Goal: Communication & Community: Ask a question

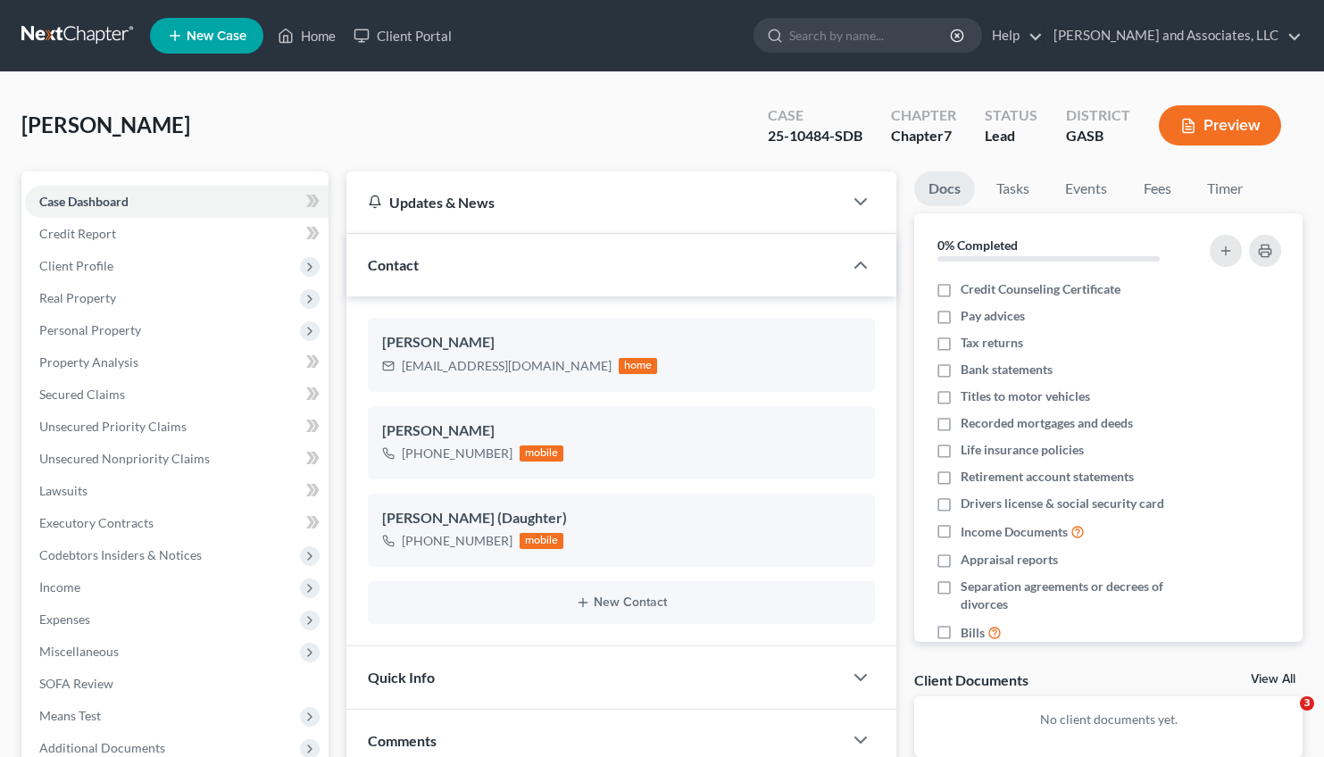
select select "0"
click at [323, 35] on link "Home" at bounding box center [307, 36] width 76 height 32
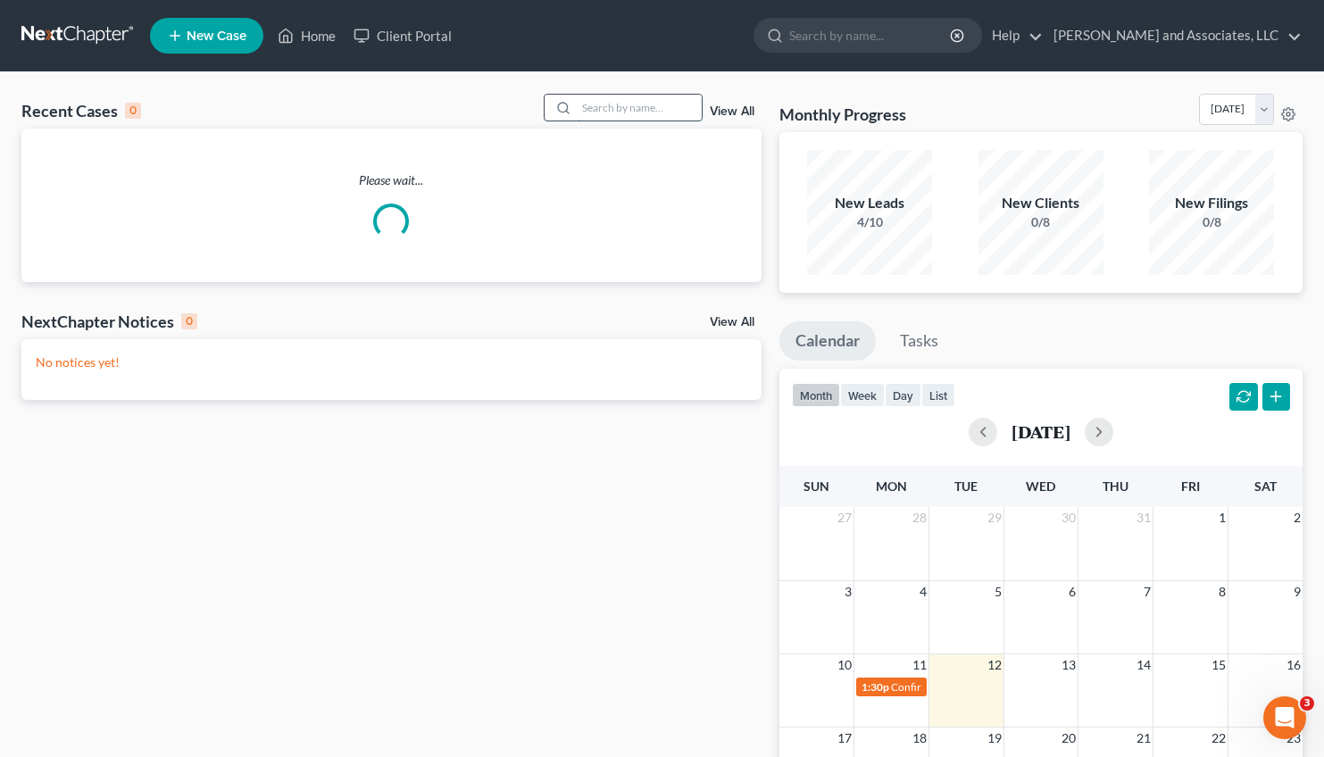
click at [595, 101] on input "search" at bounding box center [639, 108] width 125 height 26
type input "s"
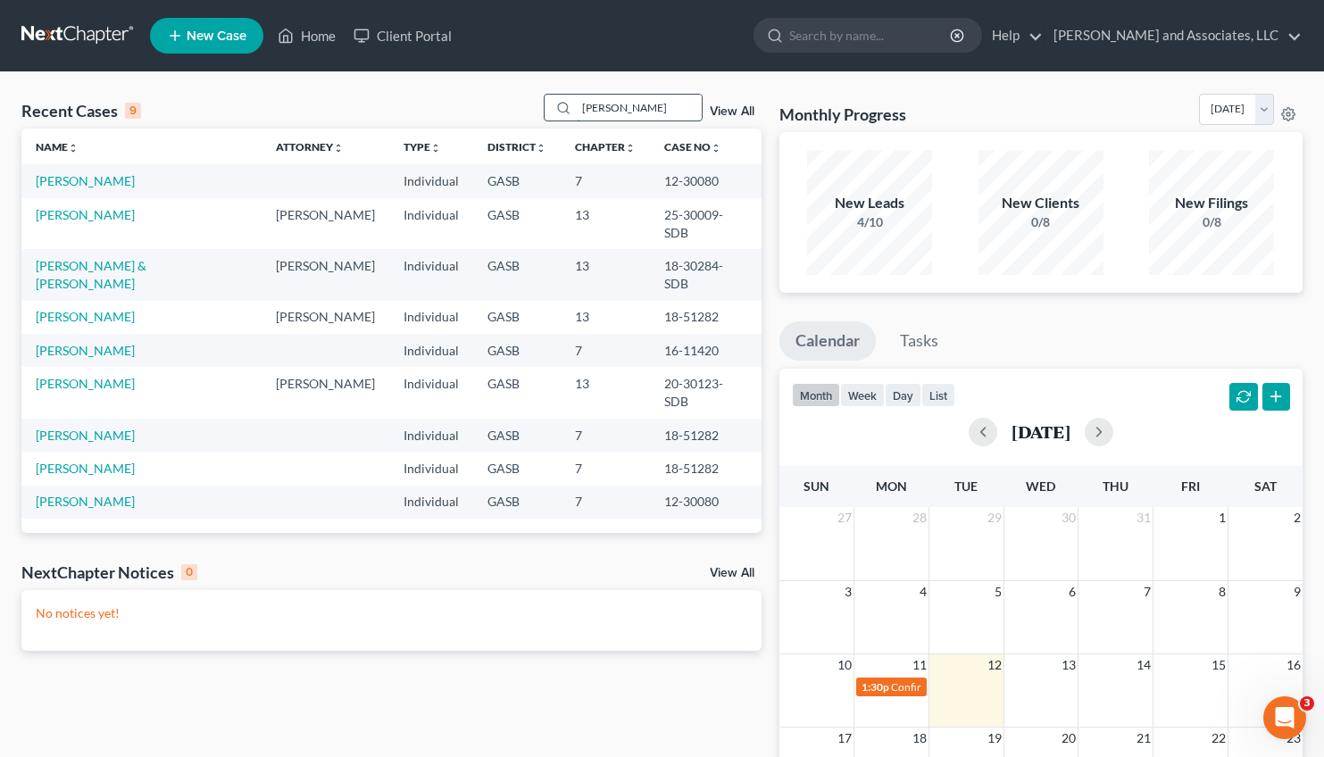
type input "[PERSON_NAME]"
click at [103, 217] on link "[PERSON_NAME]" at bounding box center [85, 214] width 99 height 15
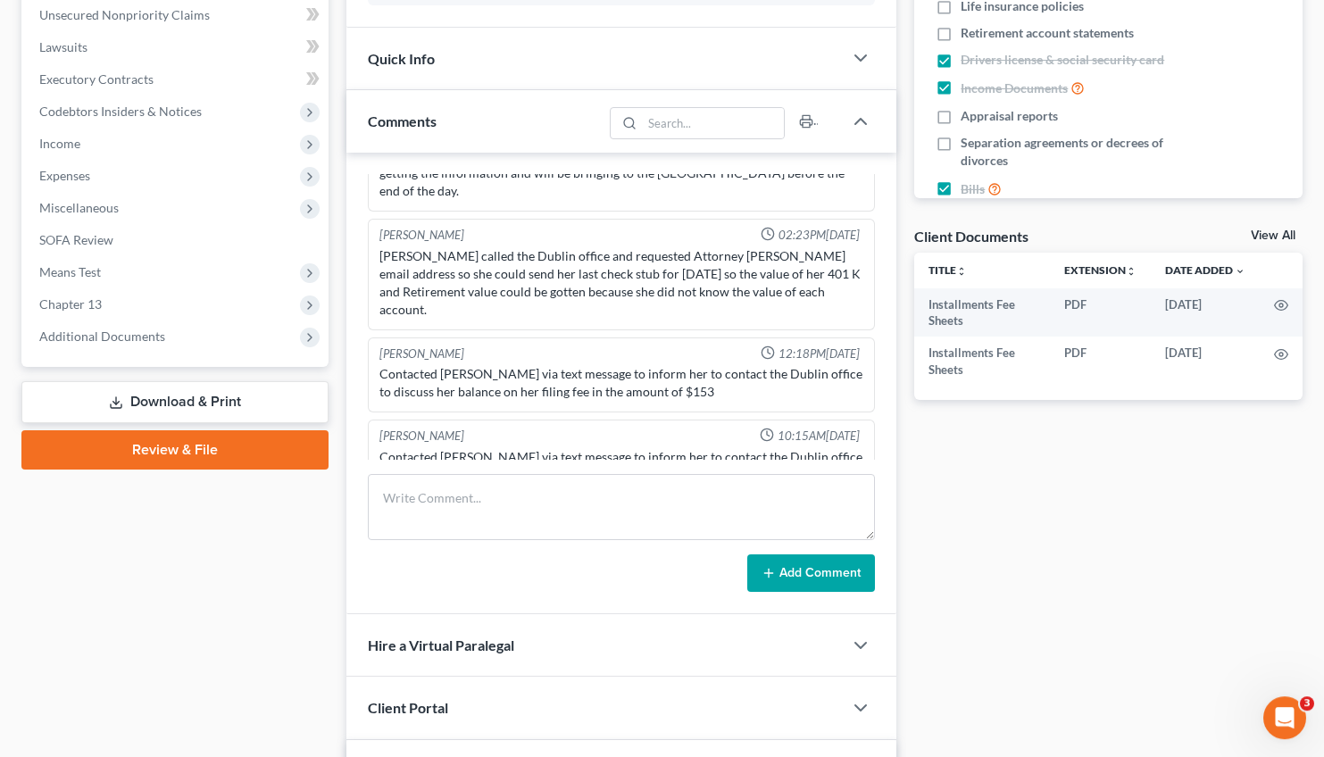
scroll to position [443, 0]
click at [91, 300] on span "Chapter 13" at bounding box center [70, 304] width 62 height 15
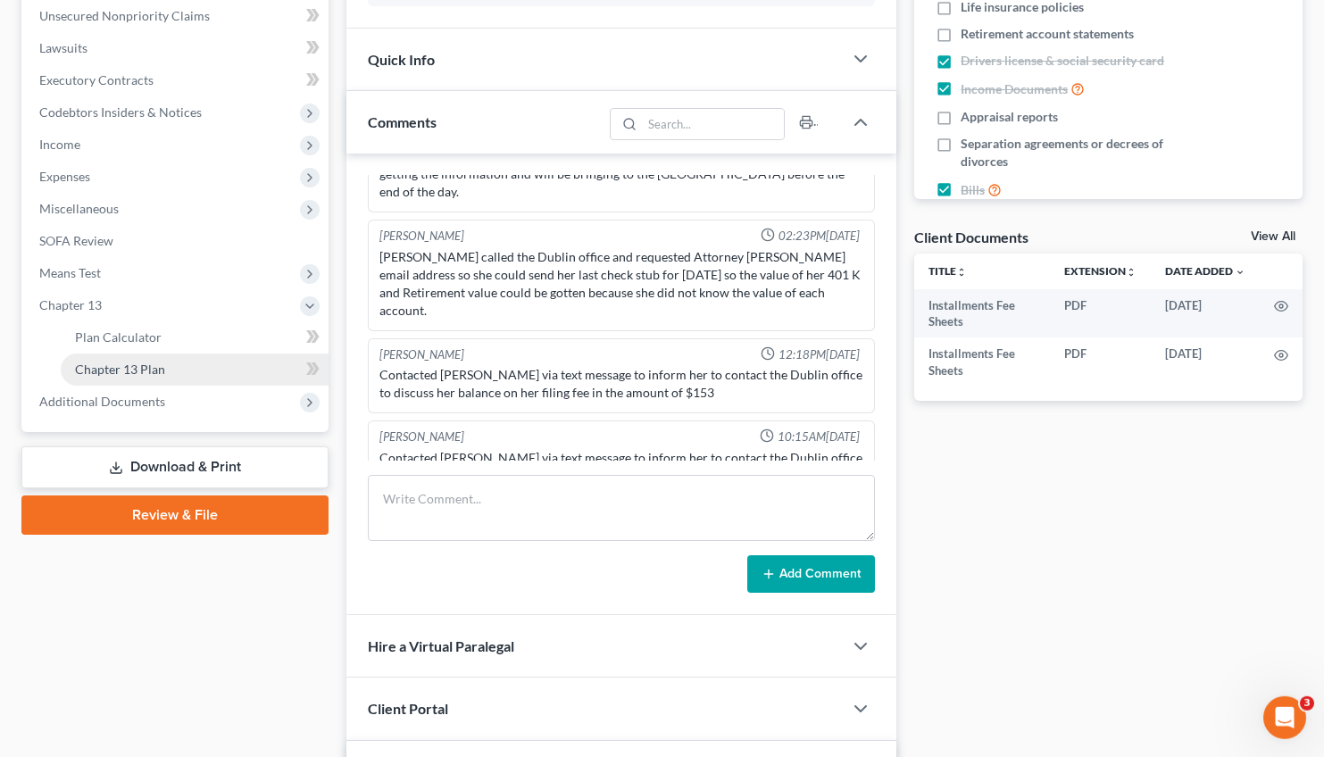
click at [139, 378] on link "Chapter 13 Plan" at bounding box center [195, 370] width 268 height 32
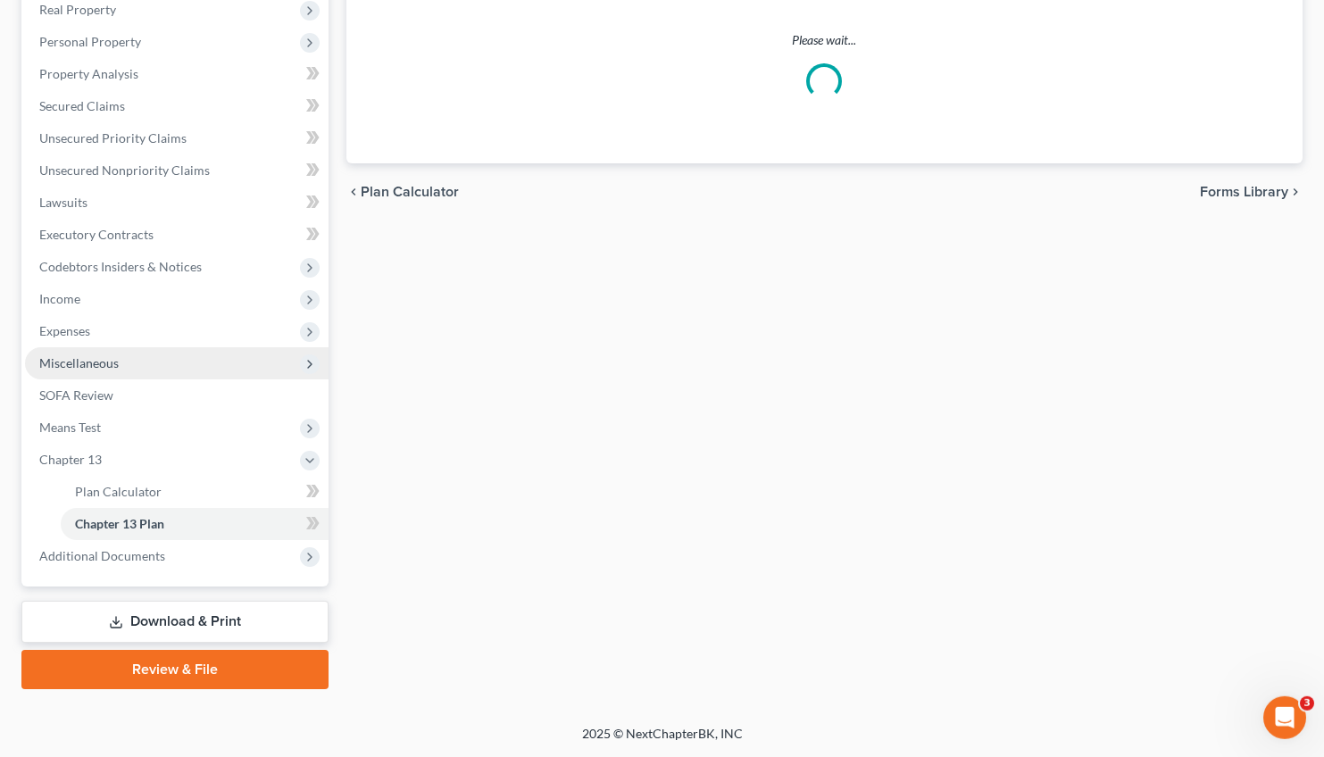
scroll to position [287, 0]
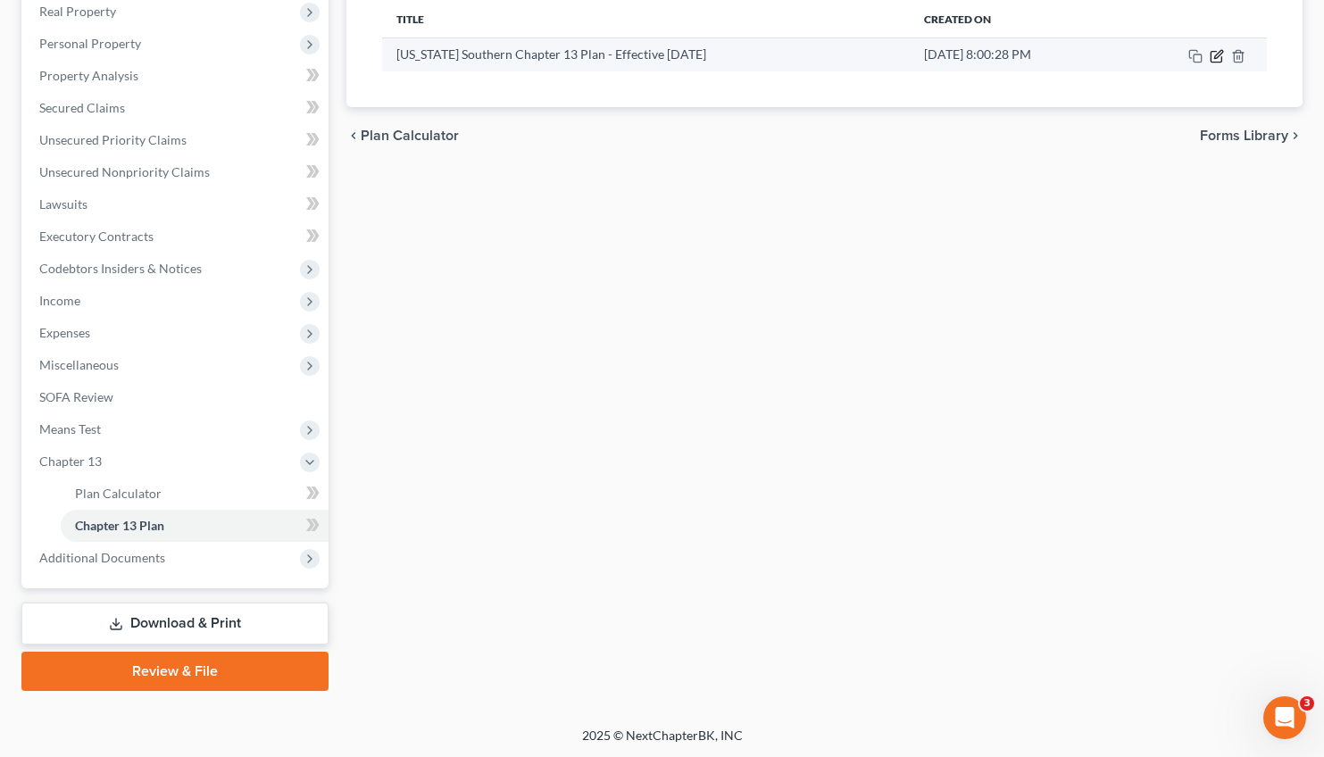
click at [1219, 58] on icon "button" at bounding box center [1217, 56] width 14 height 14
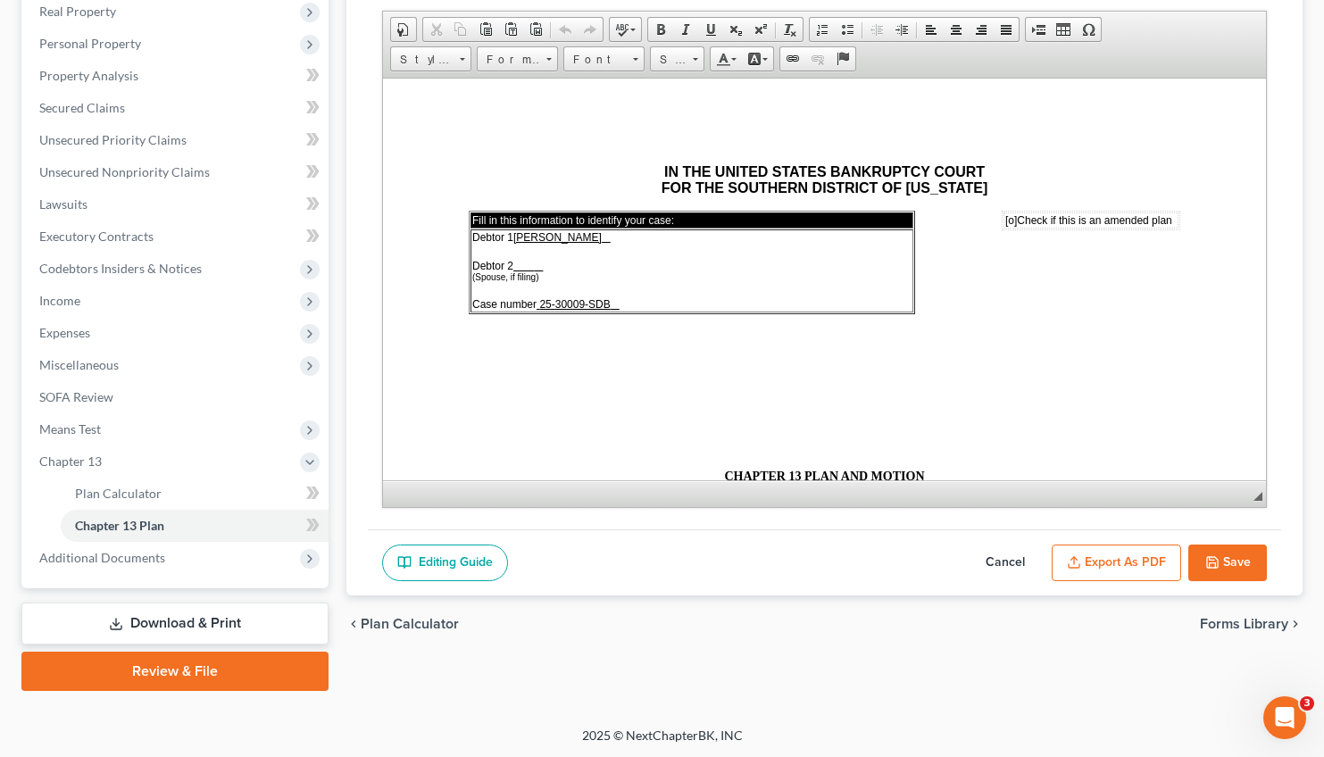
scroll to position [0, 0]
click at [1117, 563] on button "Export as PDF" at bounding box center [1116, 563] width 129 height 37
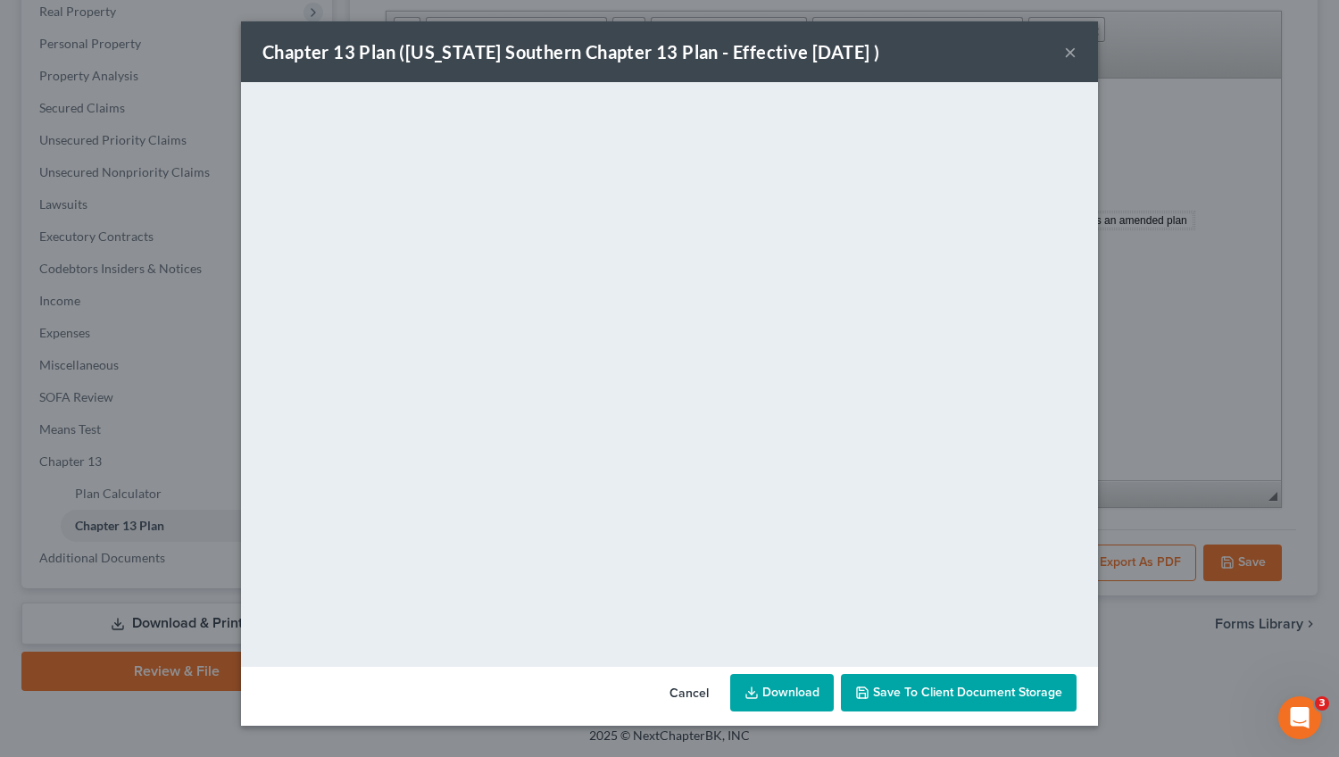
click at [785, 682] on link "Download" at bounding box center [782, 692] width 104 height 37
click at [1067, 52] on button "×" at bounding box center [1070, 51] width 12 height 21
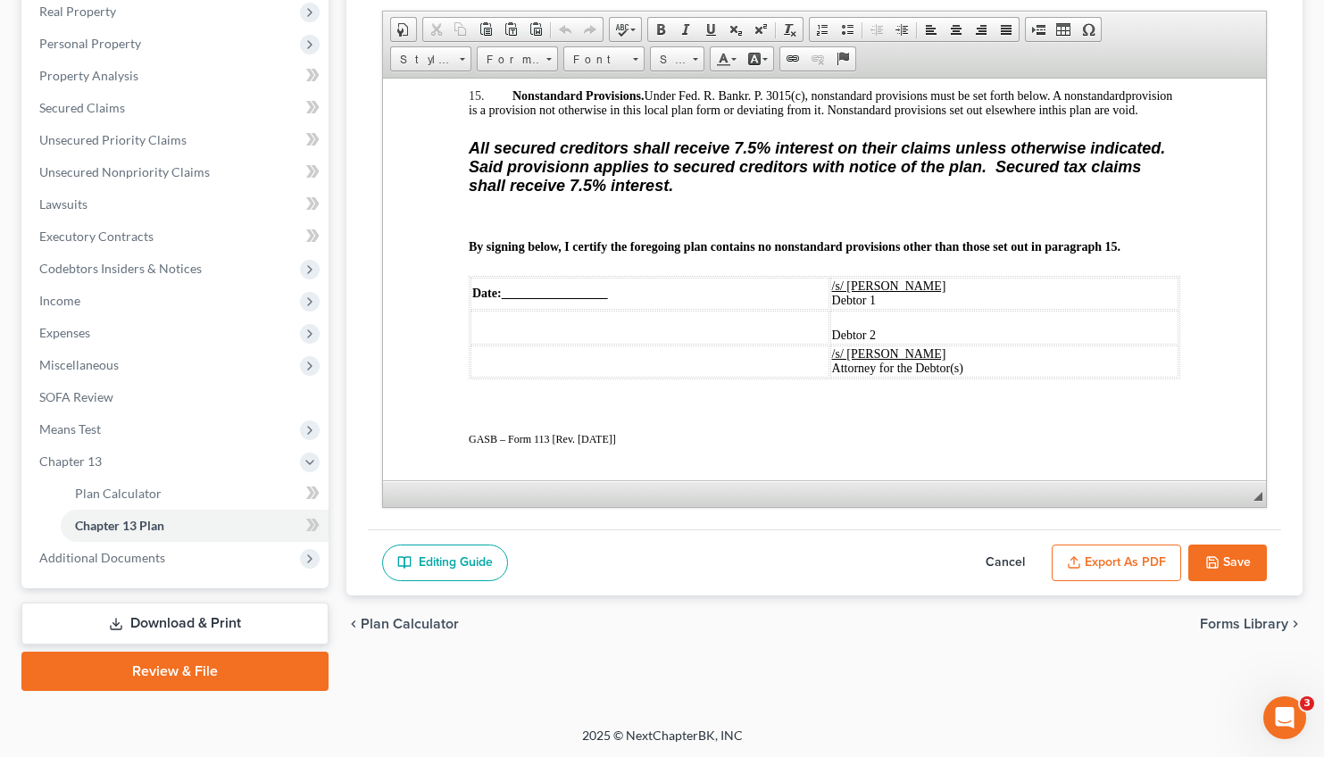
scroll to position [3641, 0]
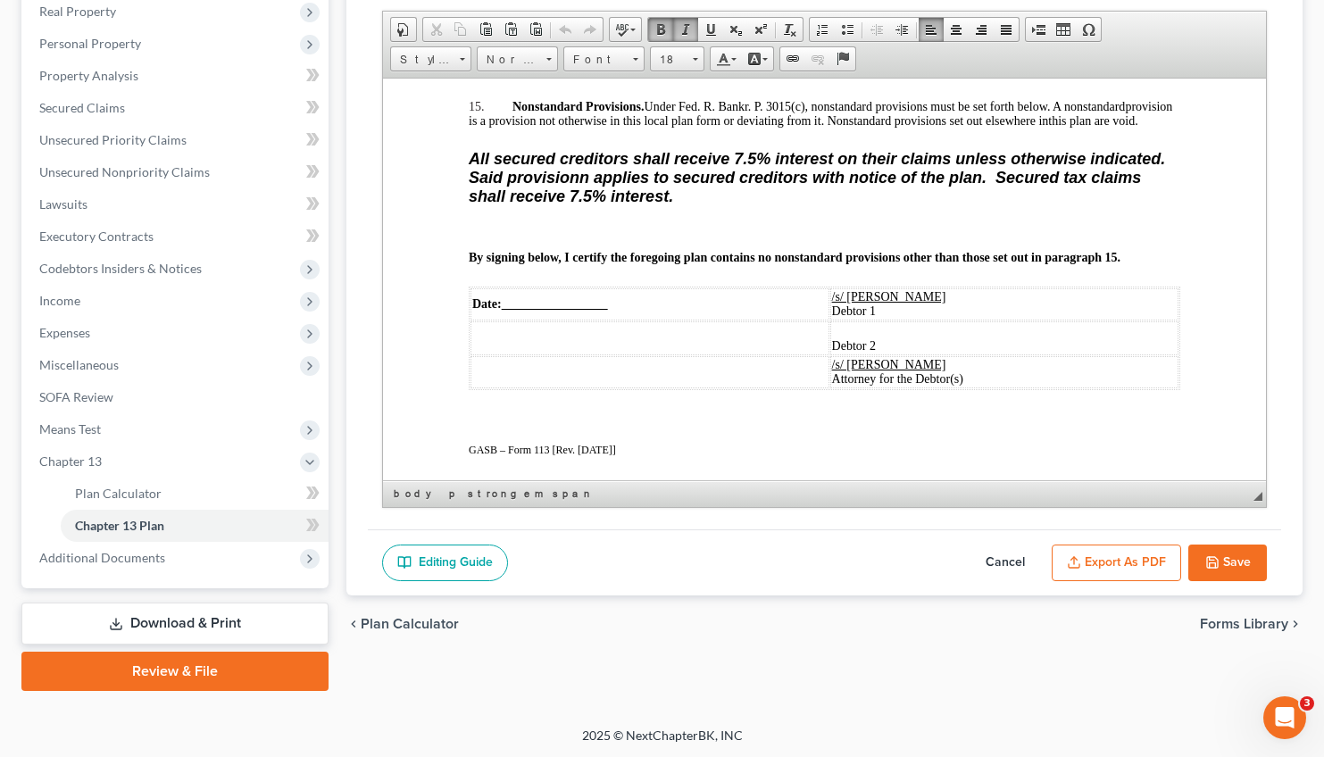
click at [777, 205] on p "All secured creditors shall receive 7.5% interest on their claims unless otherw…" at bounding box center [823, 177] width 711 height 56
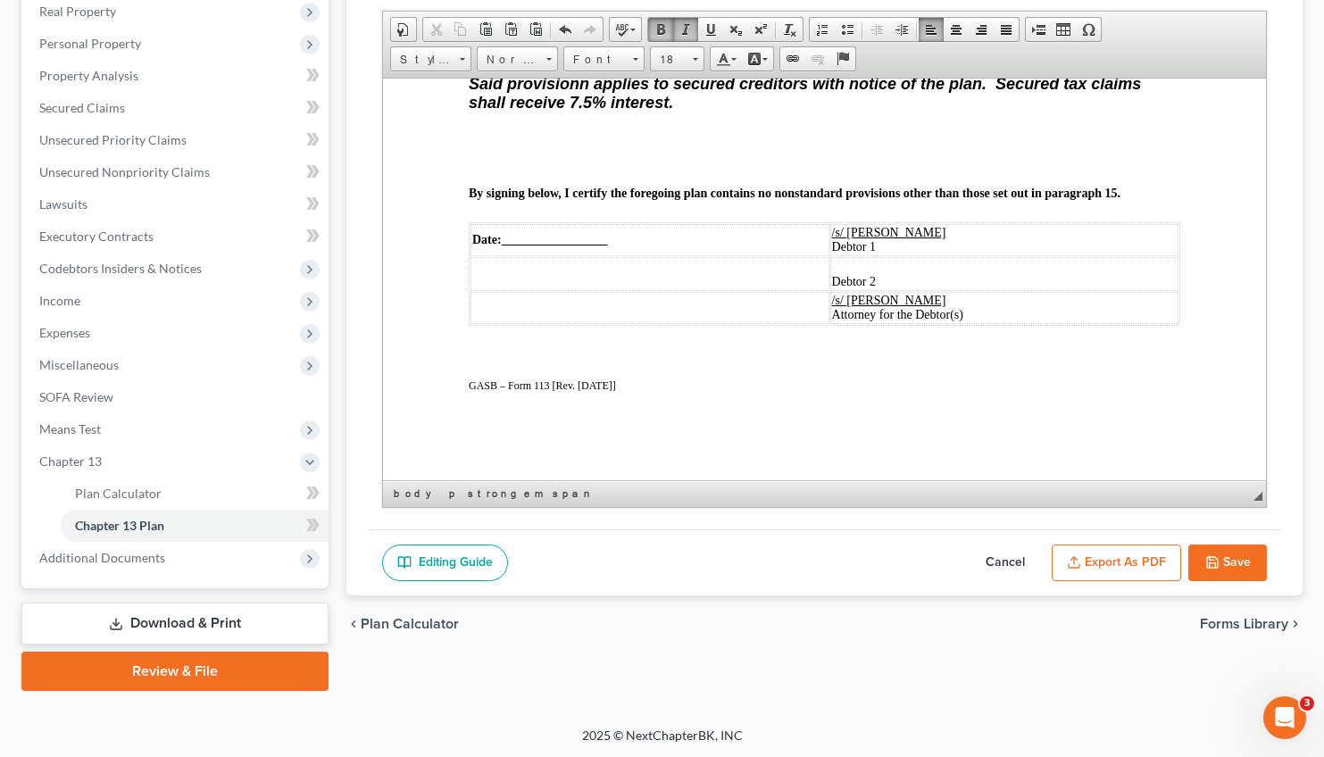
scroll to position [3982, 0]
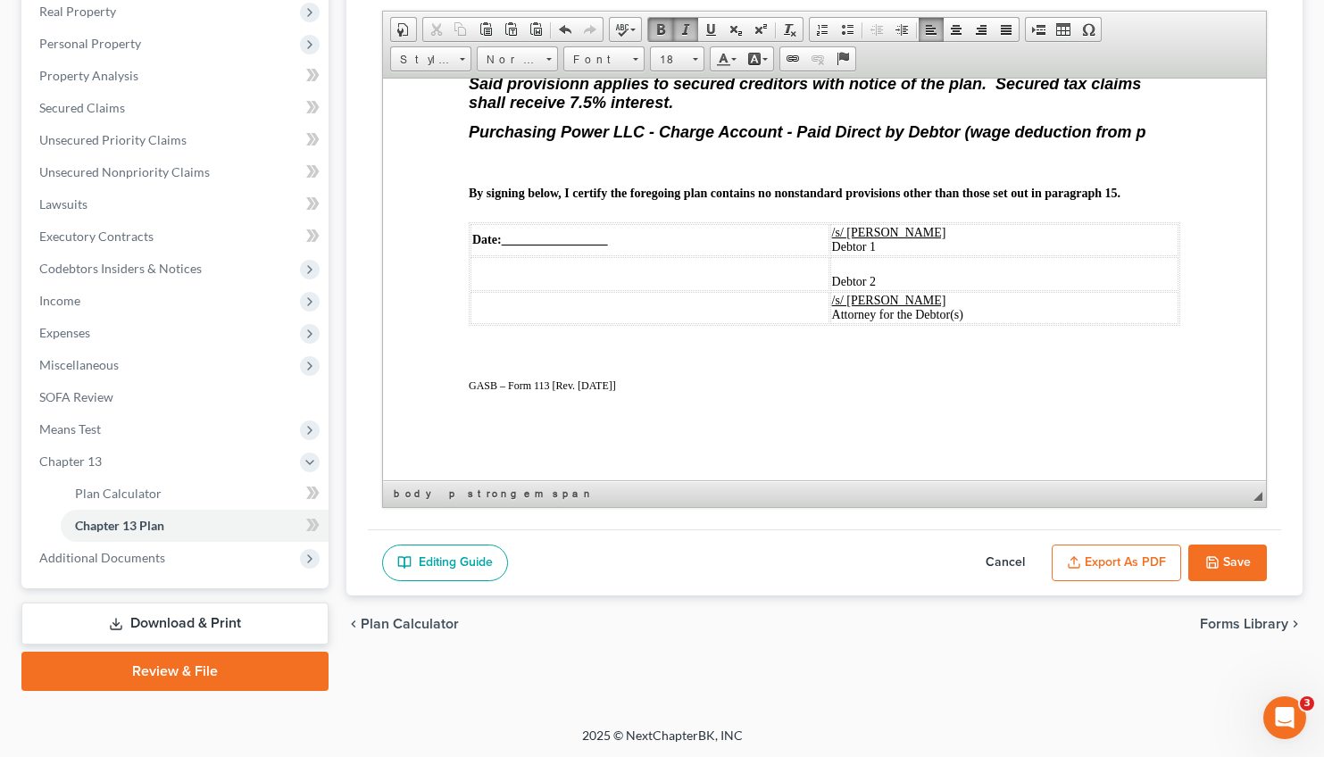
click at [1015, 122] on span "Purchasing Power LLC - Charge Account - Paid Direct by Debtor (wage deduction f…" at bounding box center [806, 131] width 677 height 18
click at [1126, 122] on p "Purchasing Power LLC - Charge Account - Paid Direct by Debtor (deduction from p" at bounding box center [823, 131] width 711 height 19
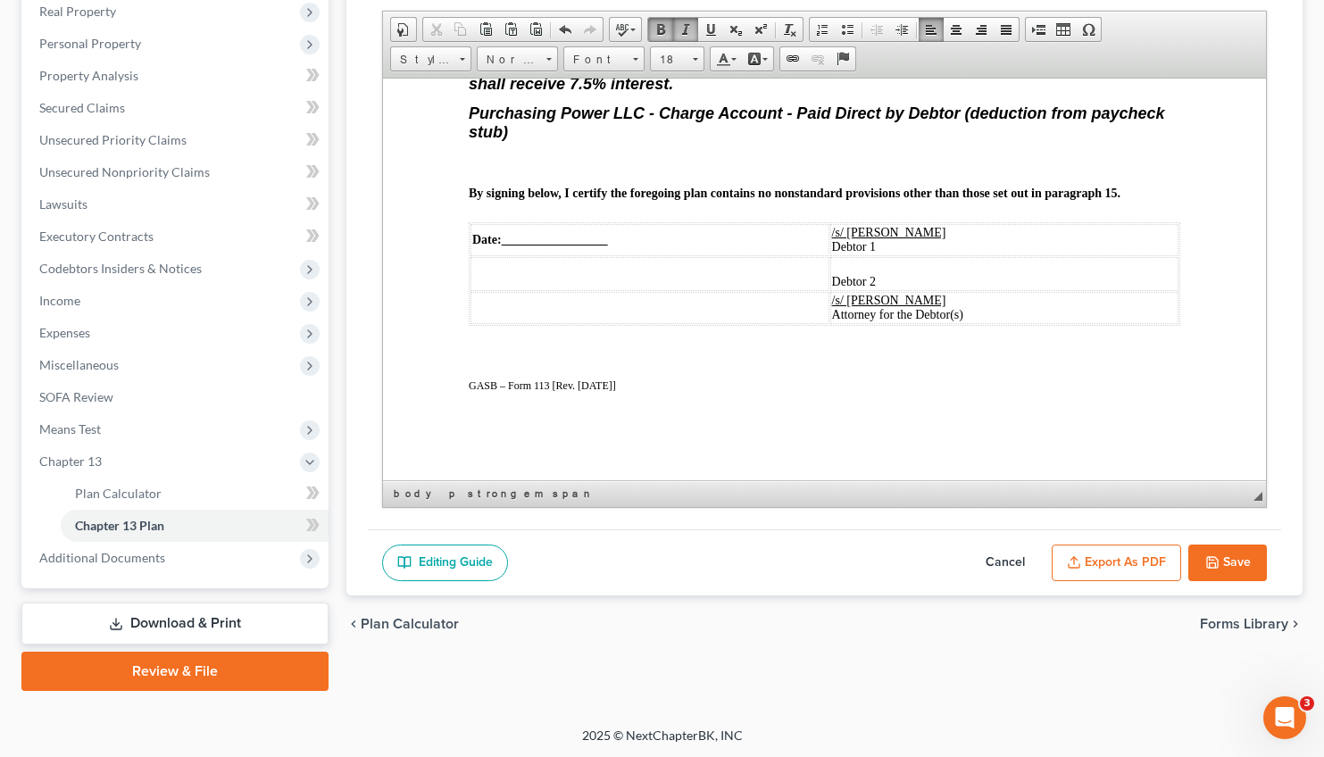
click at [516, 243] on u at bounding box center [554, 238] width 106 height 13
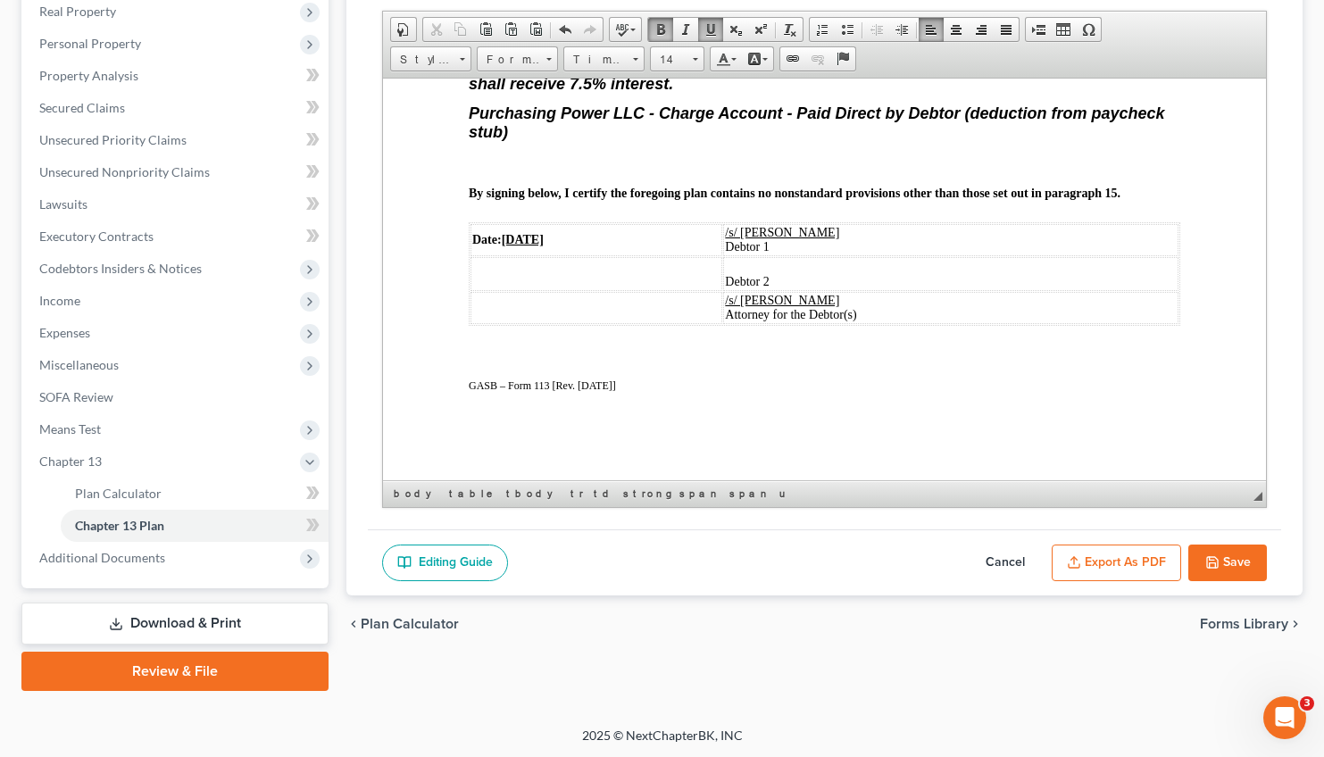
click at [1221, 567] on button "Save" at bounding box center [1227, 563] width 79 height 37
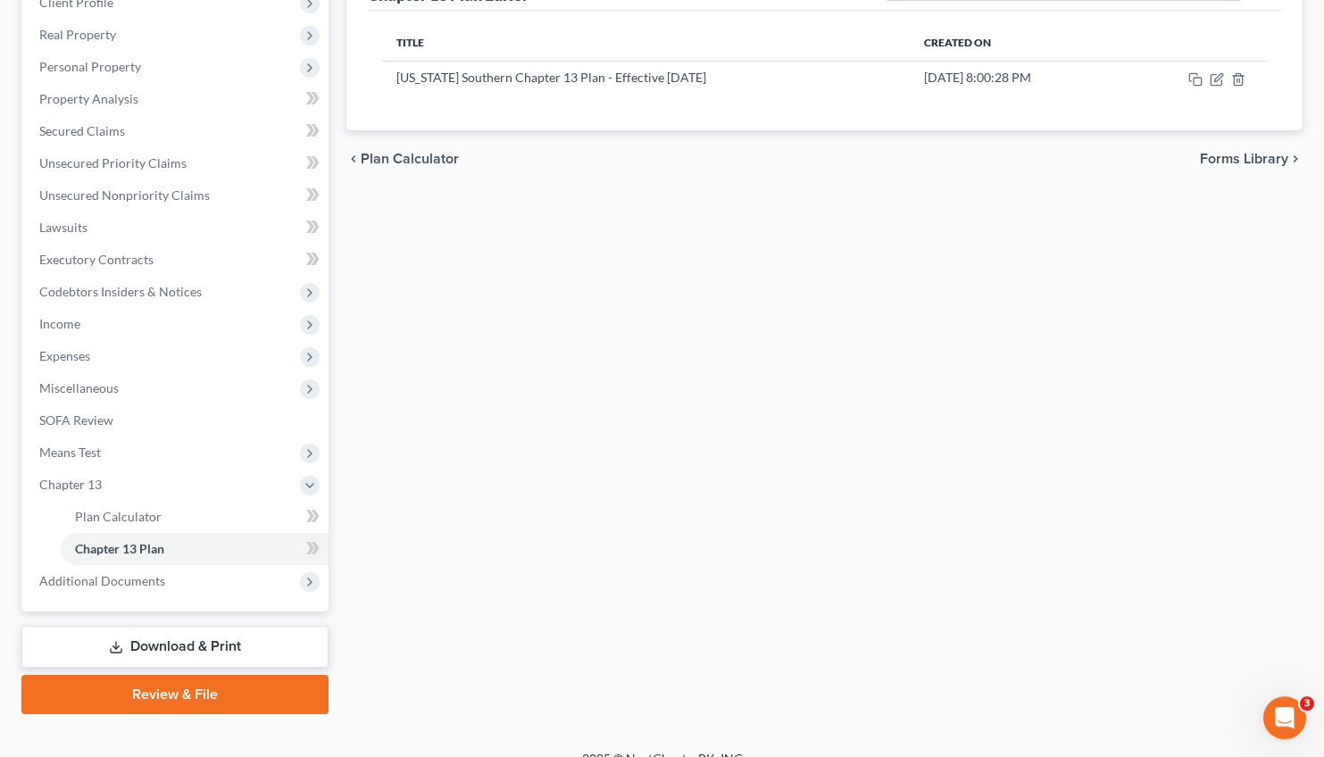
scroll to position [264, 0]
click at [77, 351] on span "Expenses" at bounding box center [64, 354] width 51 height 15
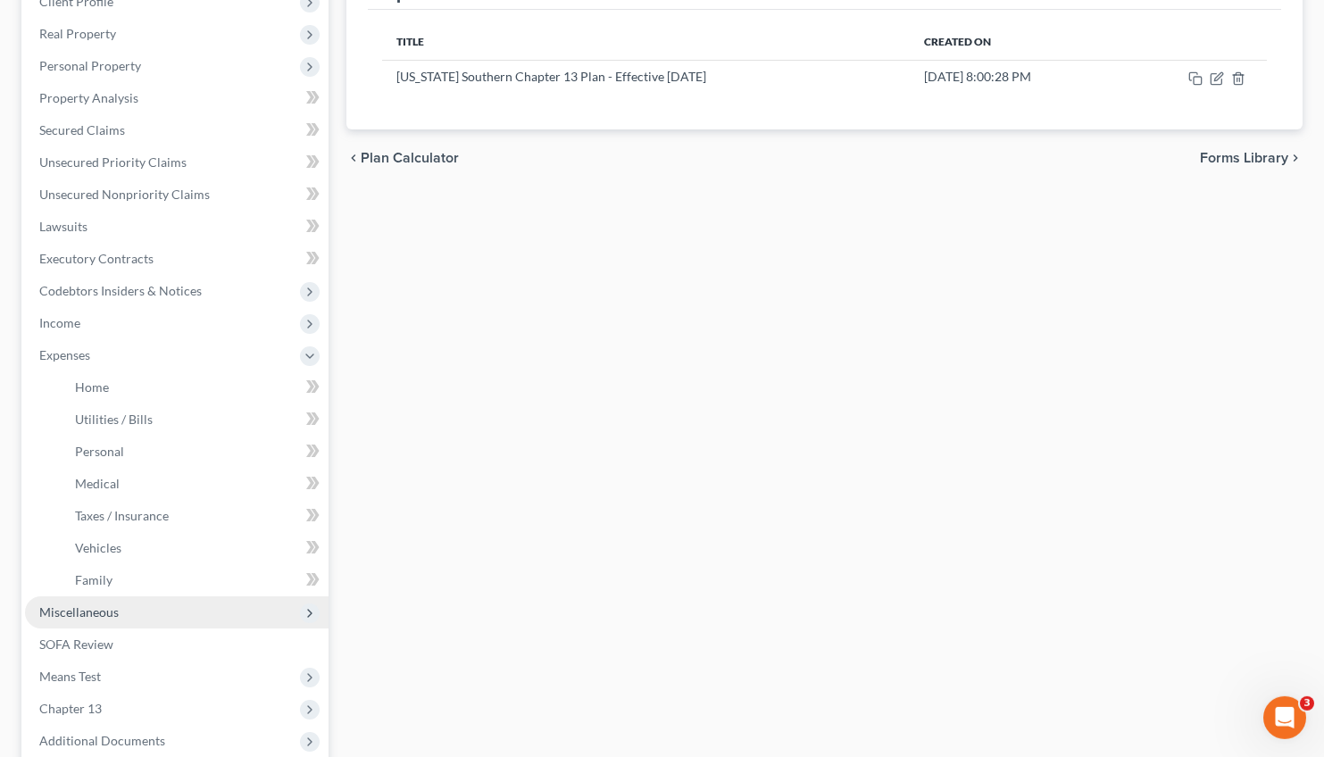
click at [91, 620] on span "Miscellaneous" at bounding box center [177, 612] width 304 height 32
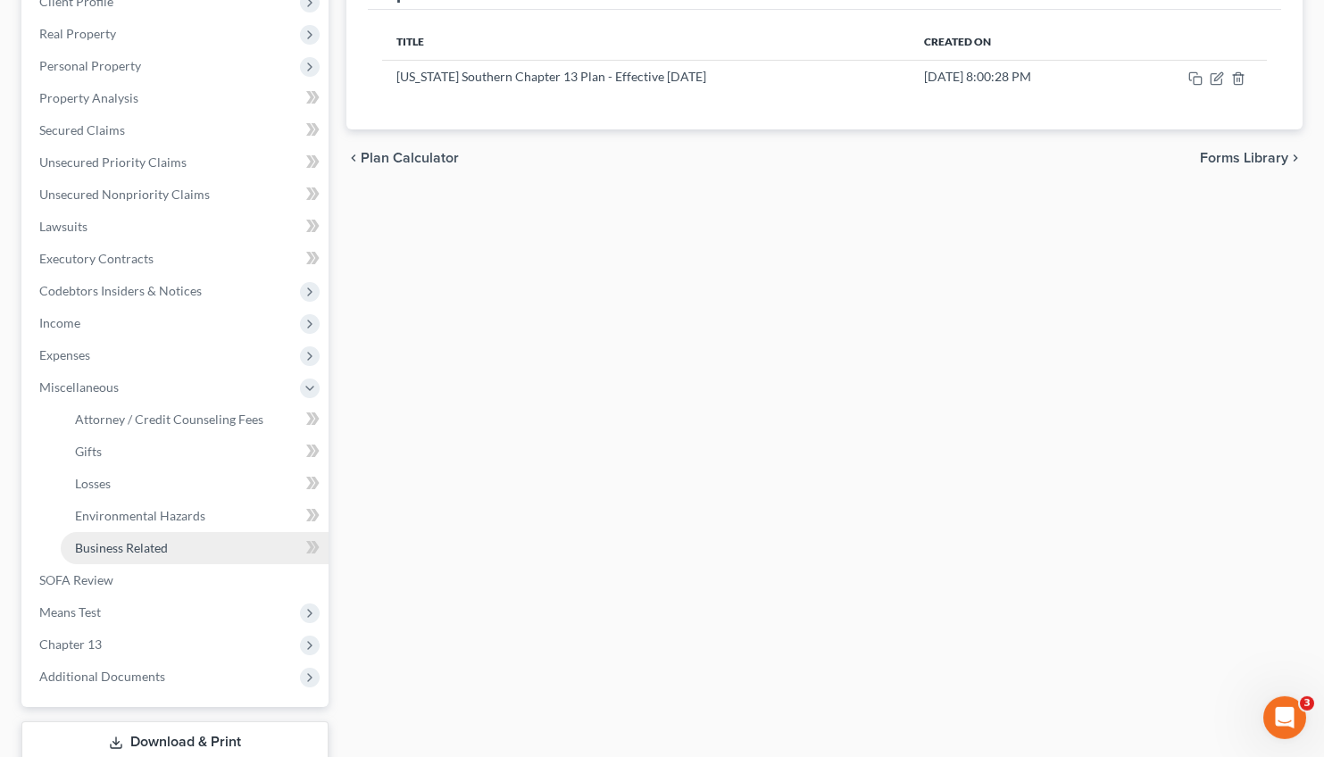
click at [127, 544] on span "Business Related" at bounding box center [121, 547] width 93 height 15
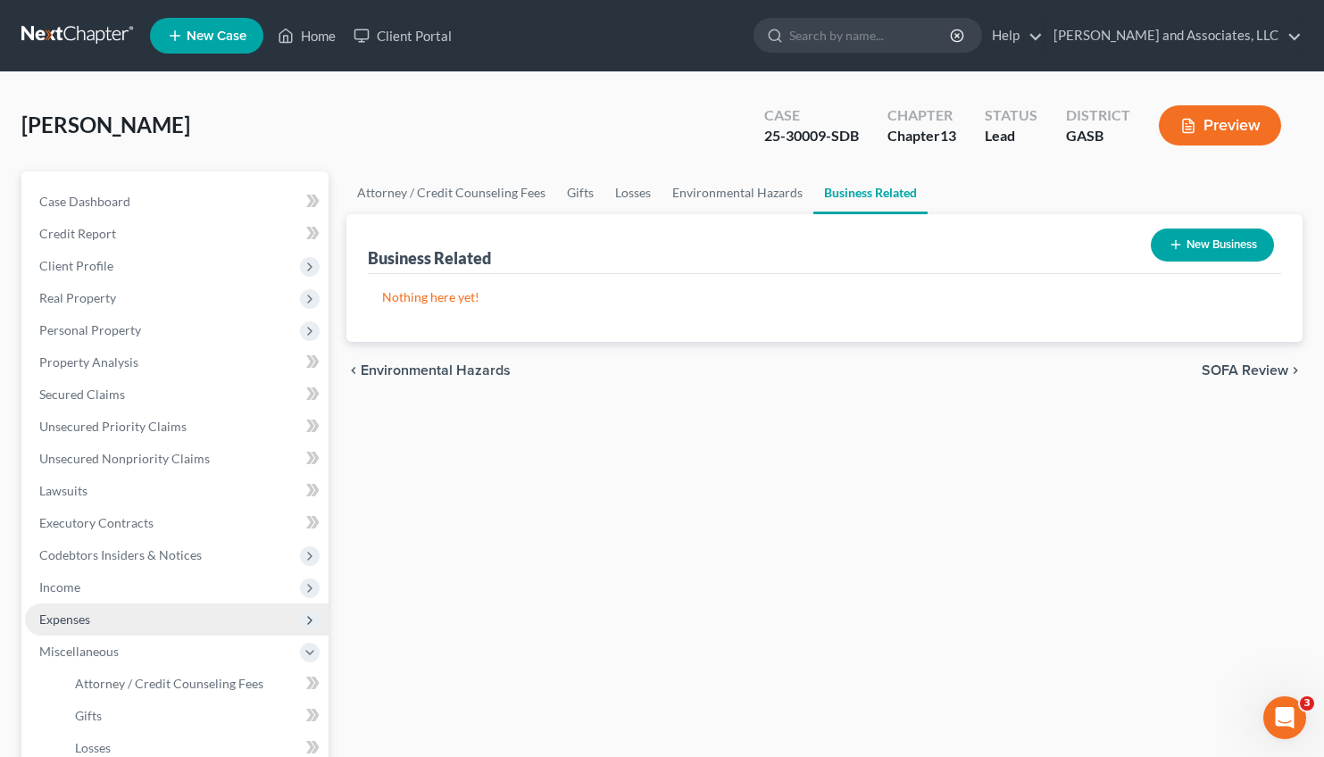
click at [71, 617] on span "Expenses" at bounding box center [64, 618] width 51 height 15
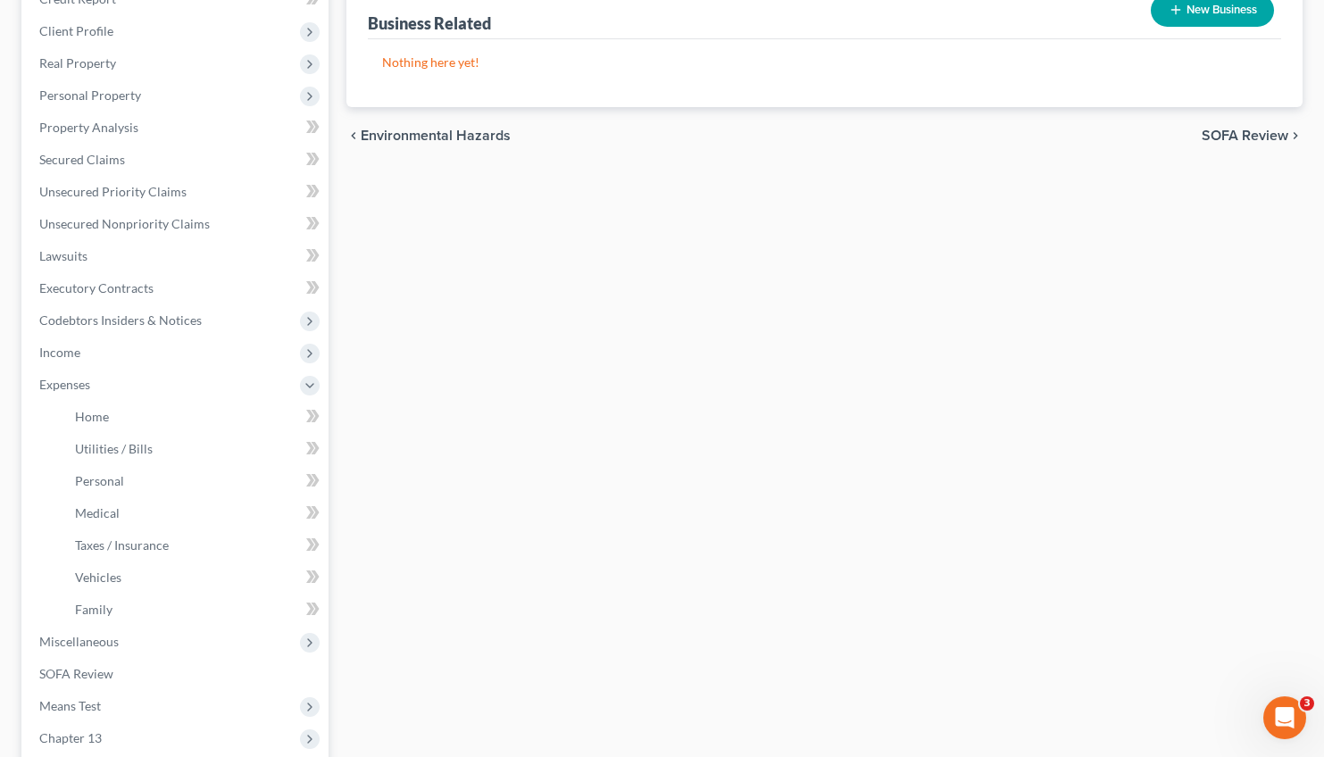
scroll to position [282, 0]
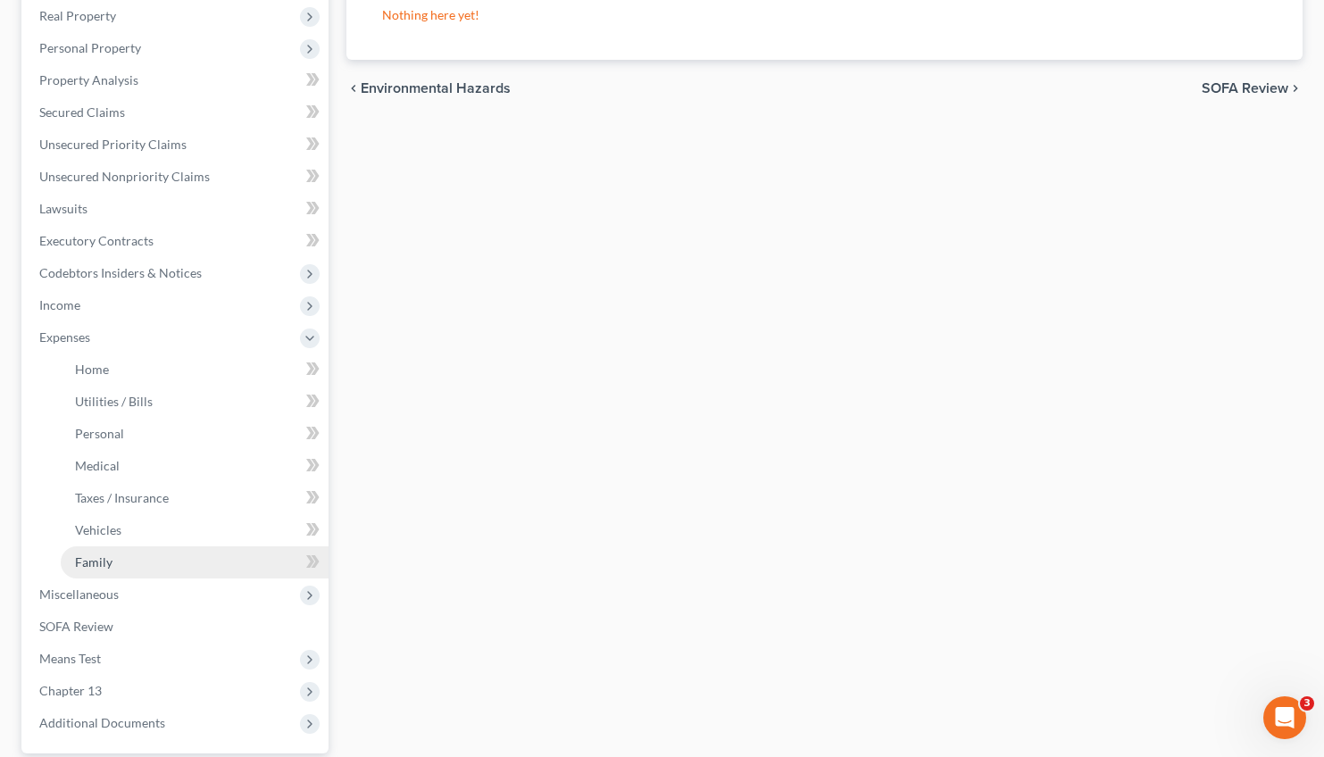
click at [95, 561] on span "Family" at bounding box center [93, 561] width 37 height 15
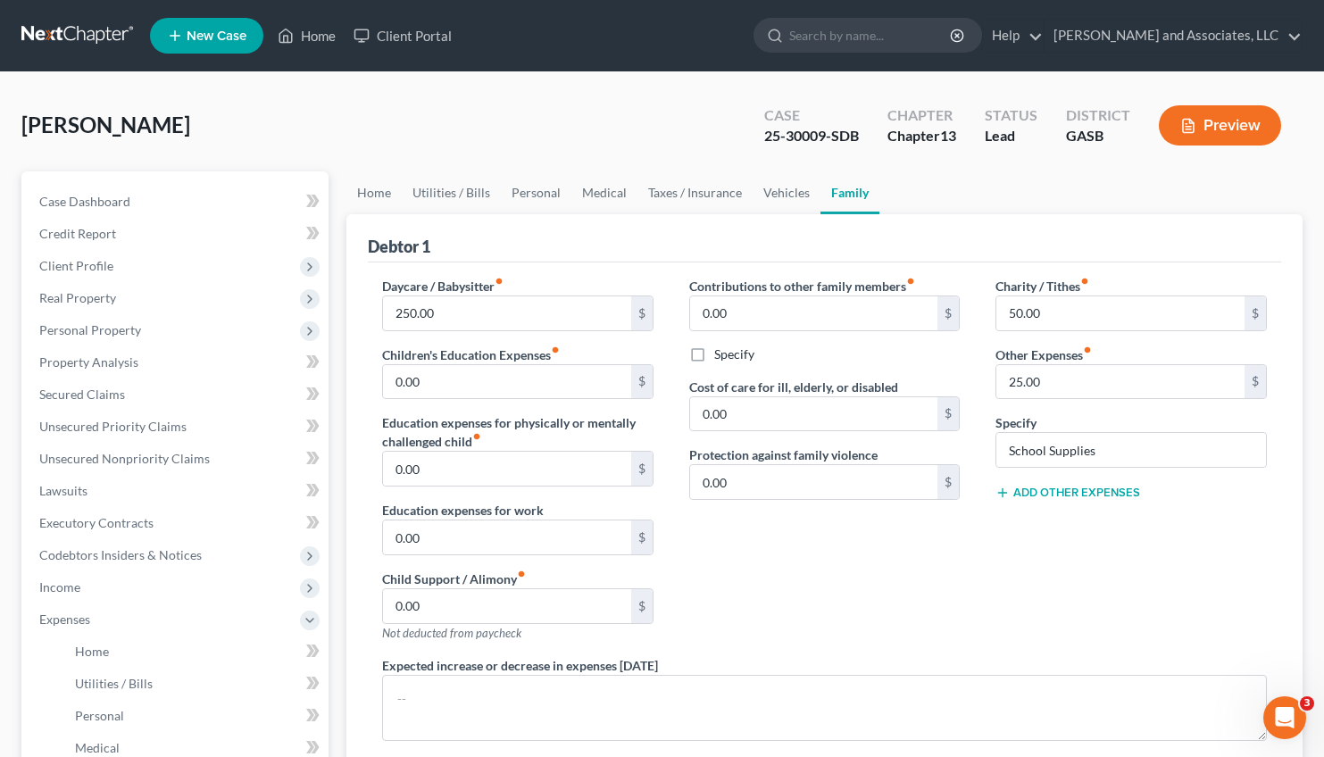
click at [1051, 495] on button "Add Other Expenses" at bounding box center [1067, 493] width 145 height 14
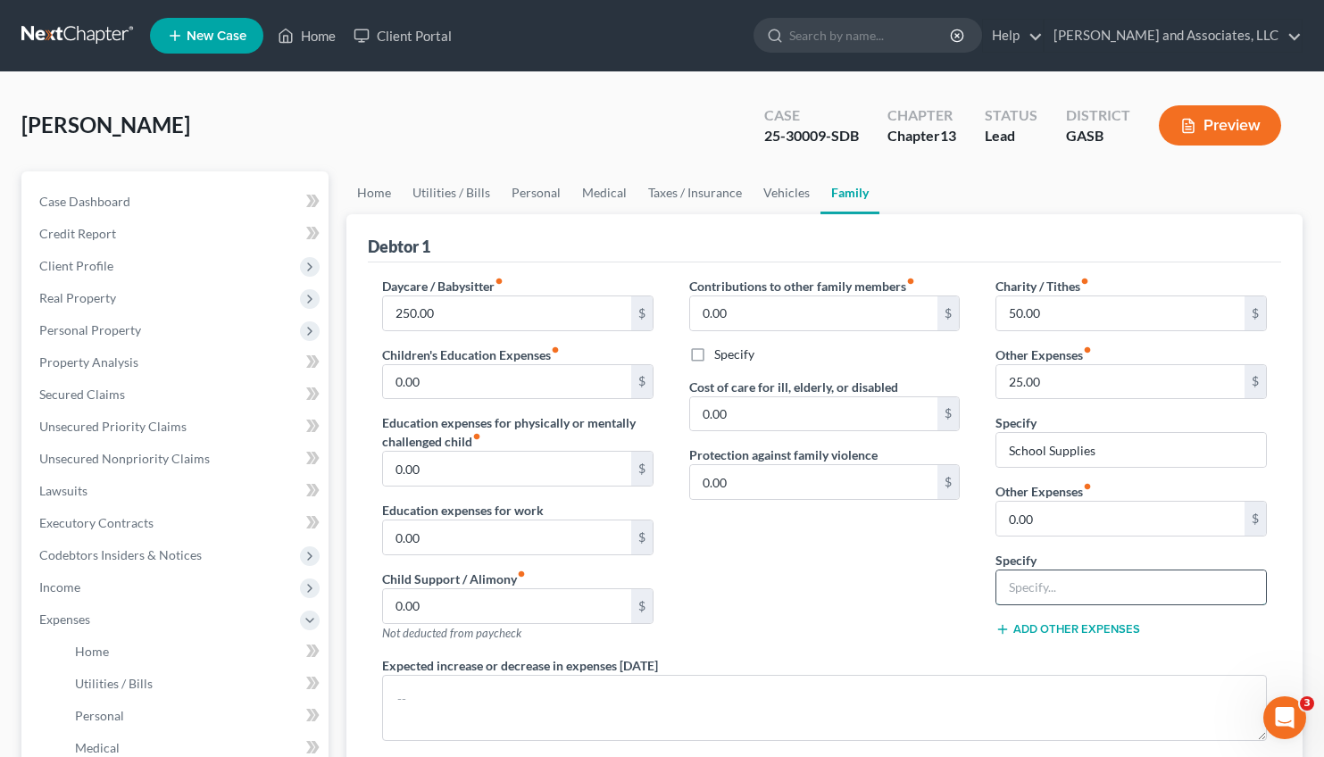
click at [1030, 586] on input "text" at bounding box center [1131, 587] width 270 height 34
type input "[PERSON_NAME]'s Home Furnishings ("
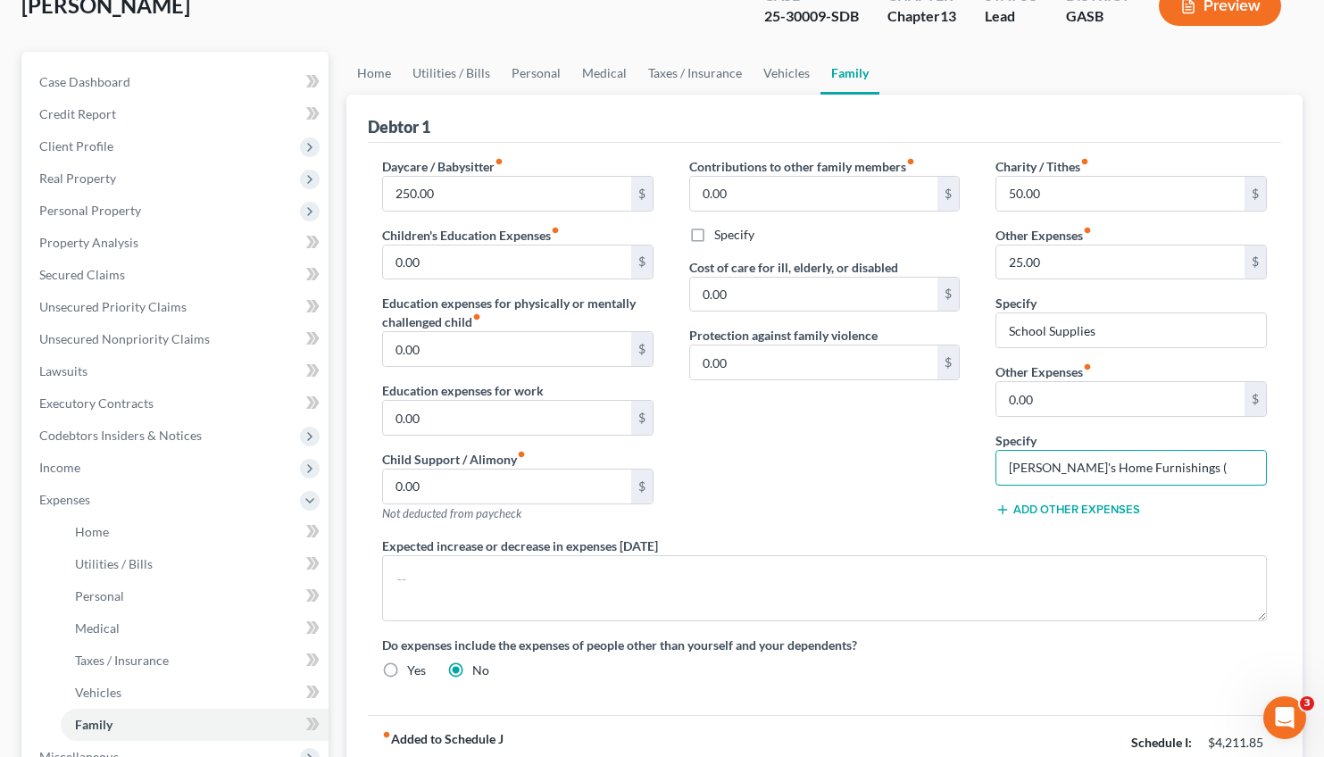
scroll to position [126, 0]
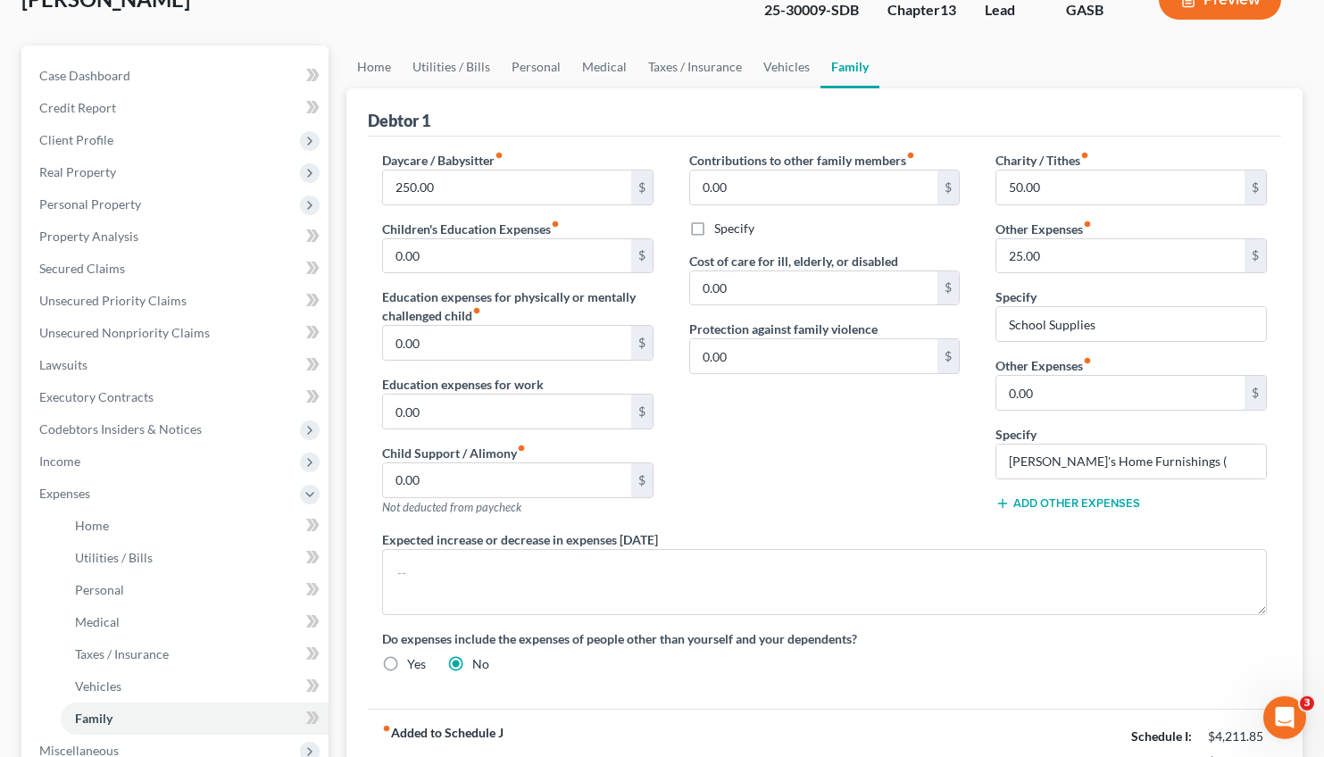
click at [1051, 501] on button "Add Other Expenses" at bounding box center [1067, 503] width 145 height 14
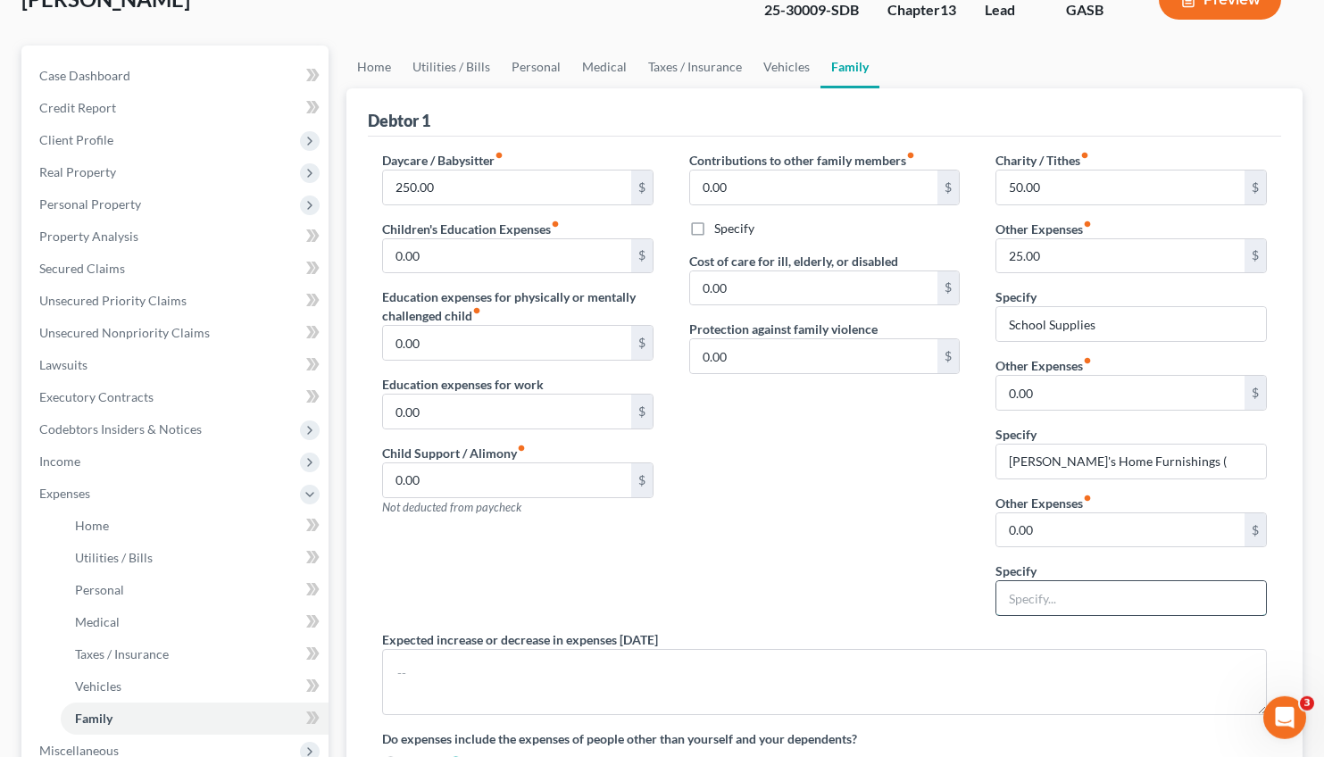
click at [1027, 590] on input "text" at bounding box center [1131, 598] width 270 height 34
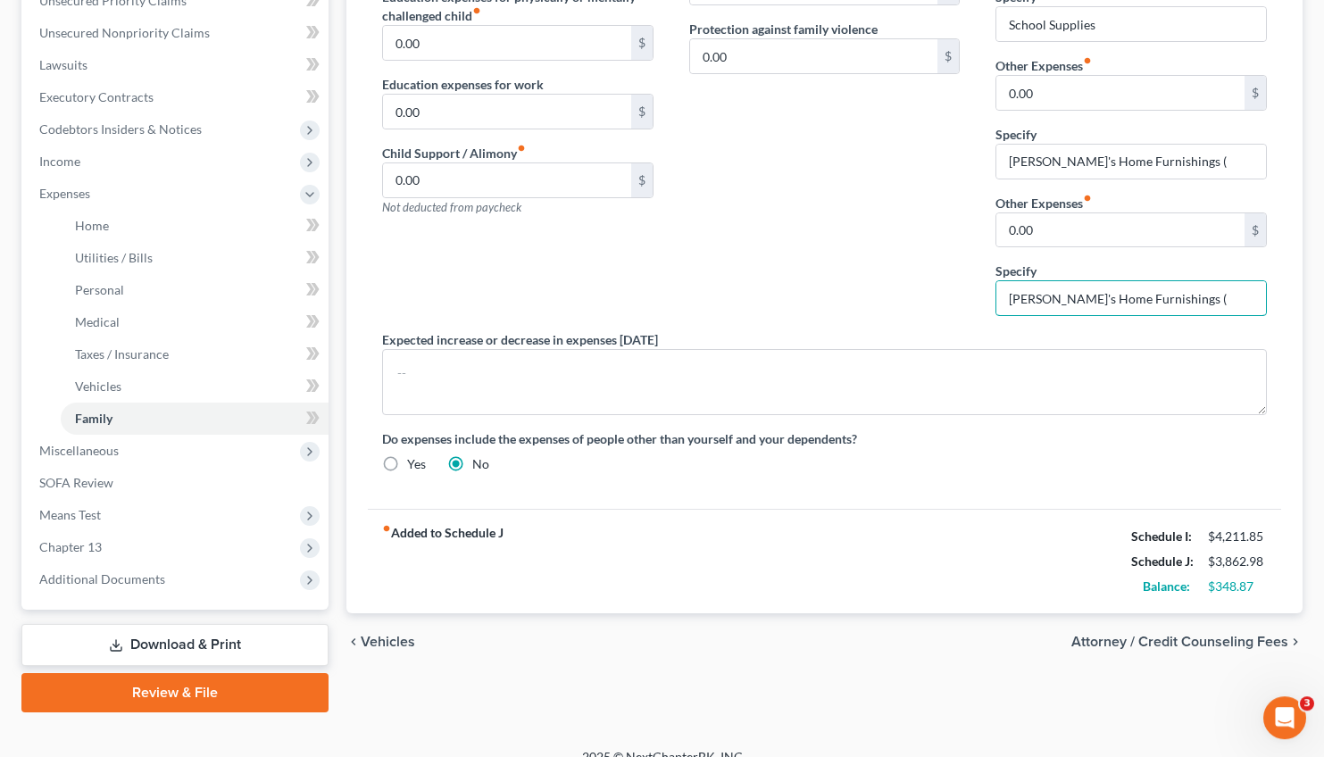
scroll to position [429, 0]
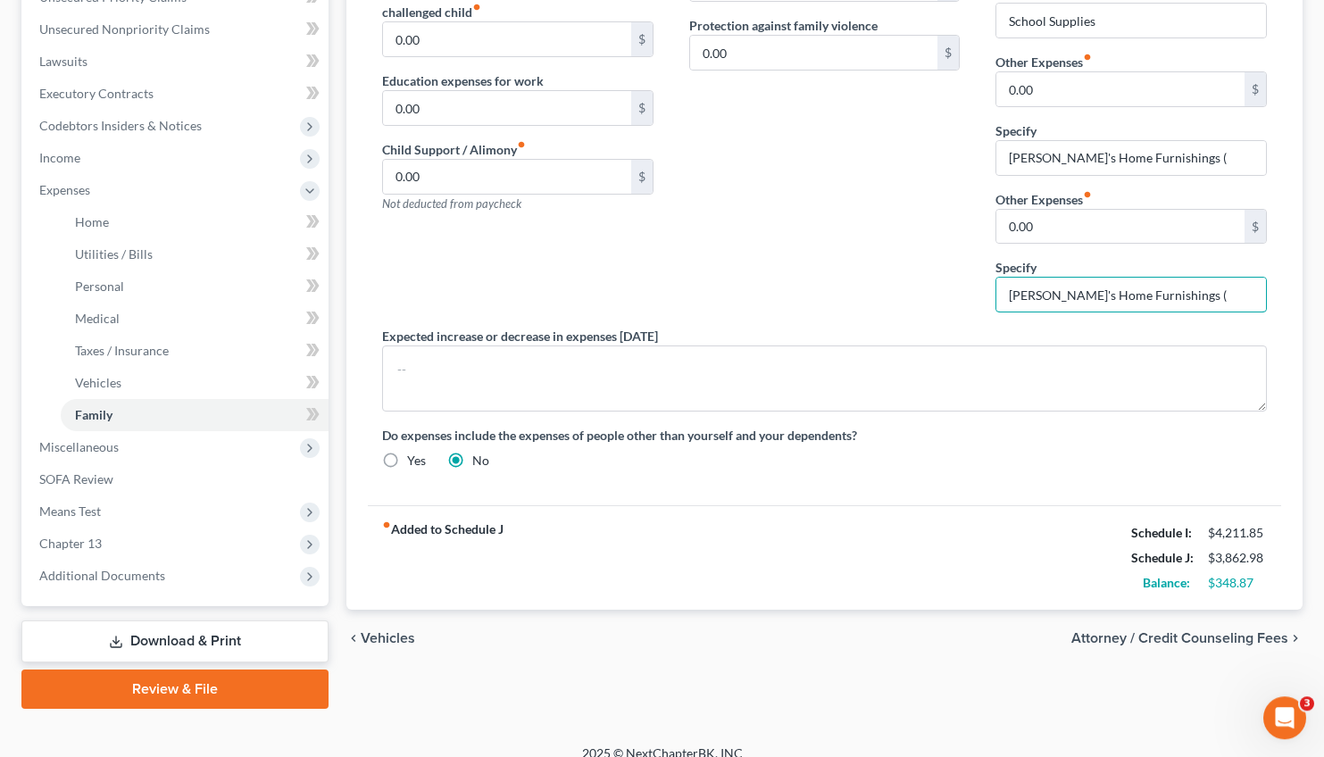
type input "[PERSON_NAME]'s Home Furnishings ("
click at [1180, 634] on span "Attorney / Credit Counseling Fees" at bounding box center [1179, 638] width 217 height 14
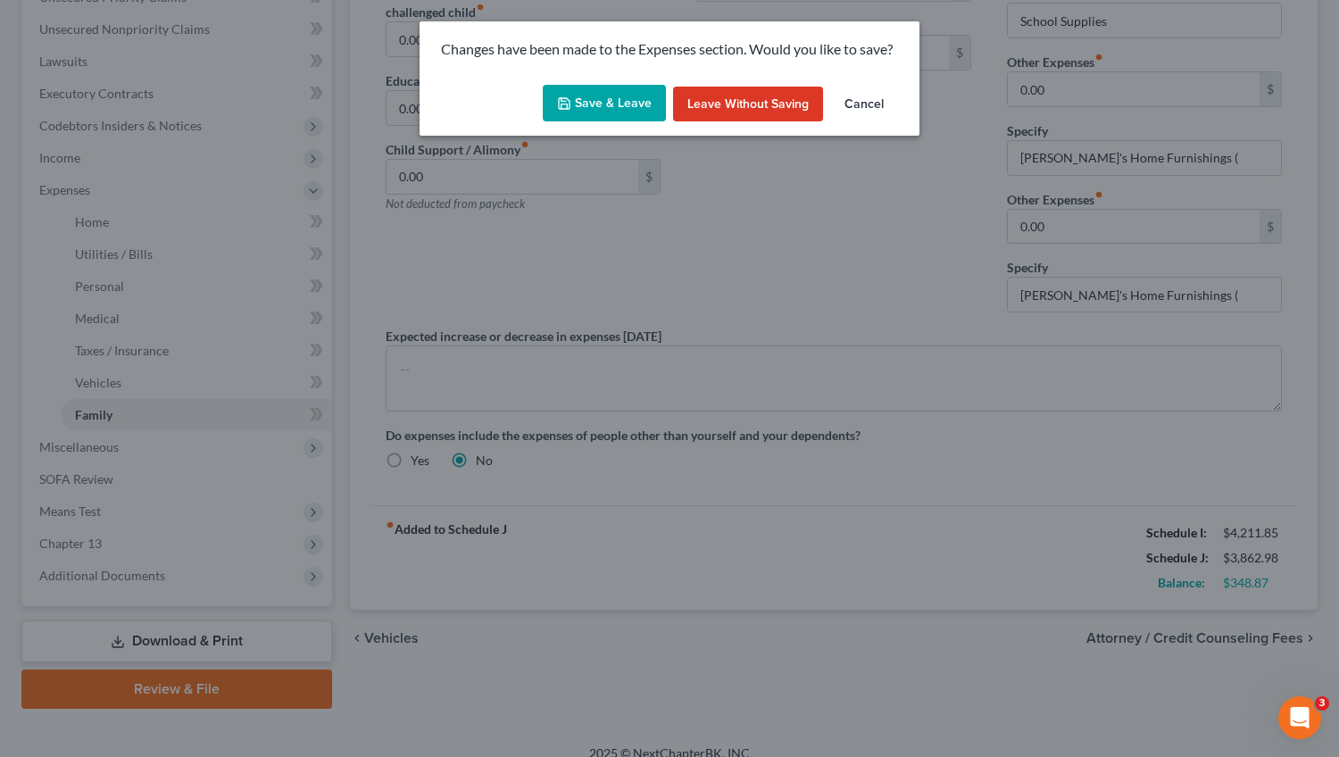
click at [585, 97] on button "Save & Leave" at bounding box center [604, 103] width 123 height 37
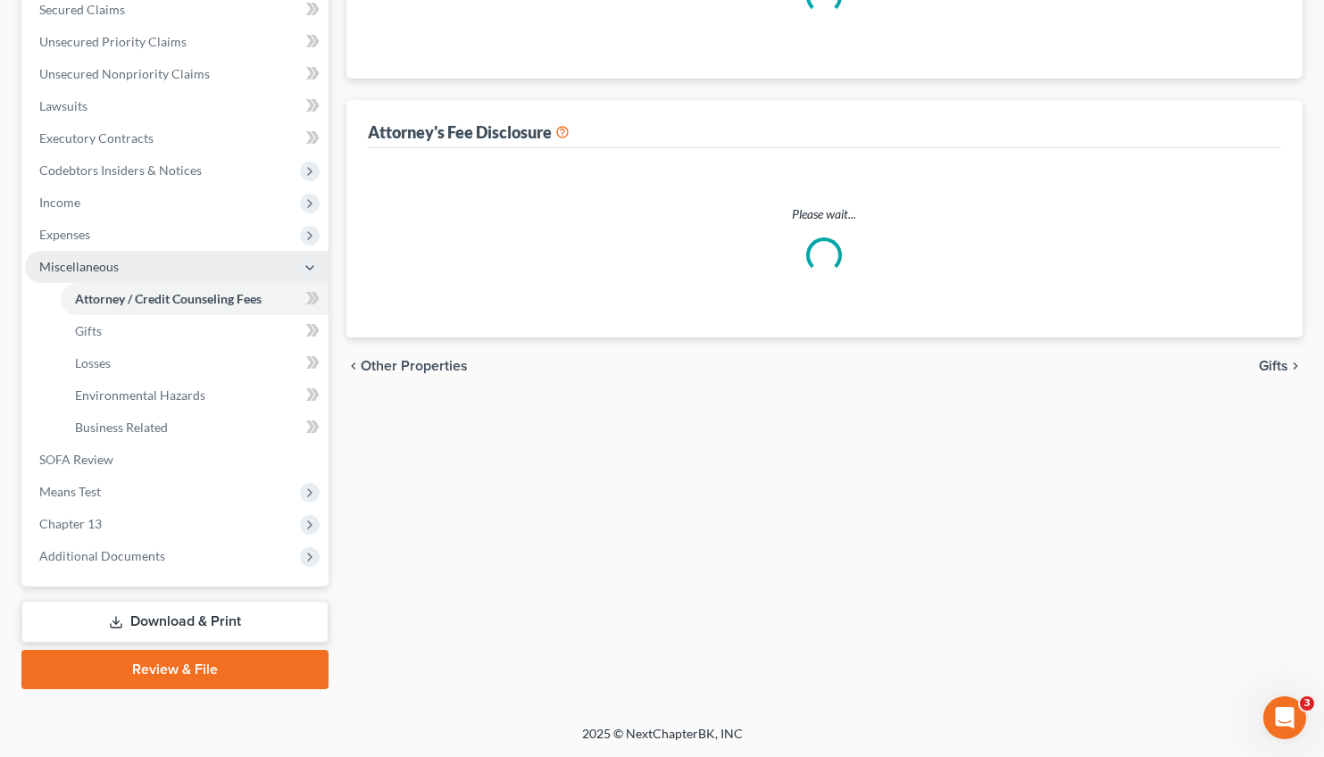
scroll to position [383, 0]
select select "0"
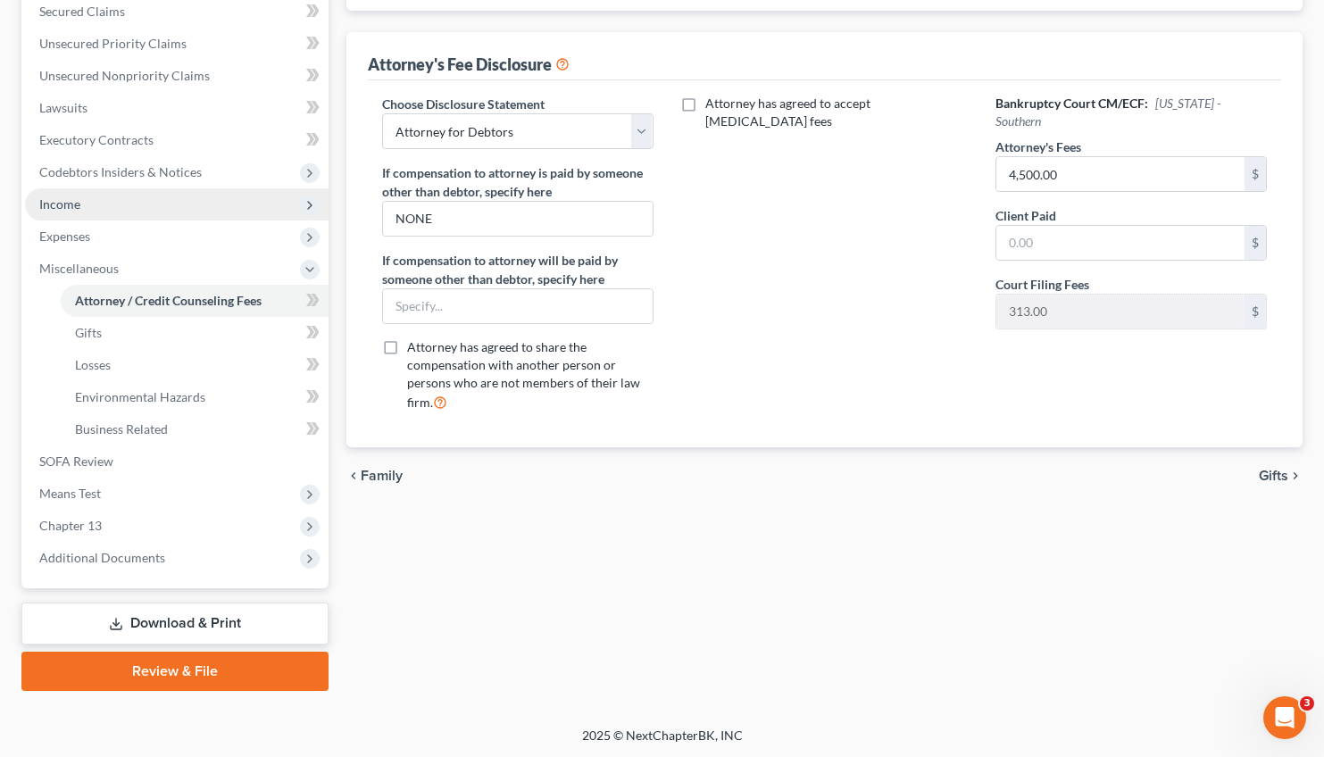
click at [68, 200] on span "Income" at bounding box center [59, 203] width 41 height 15
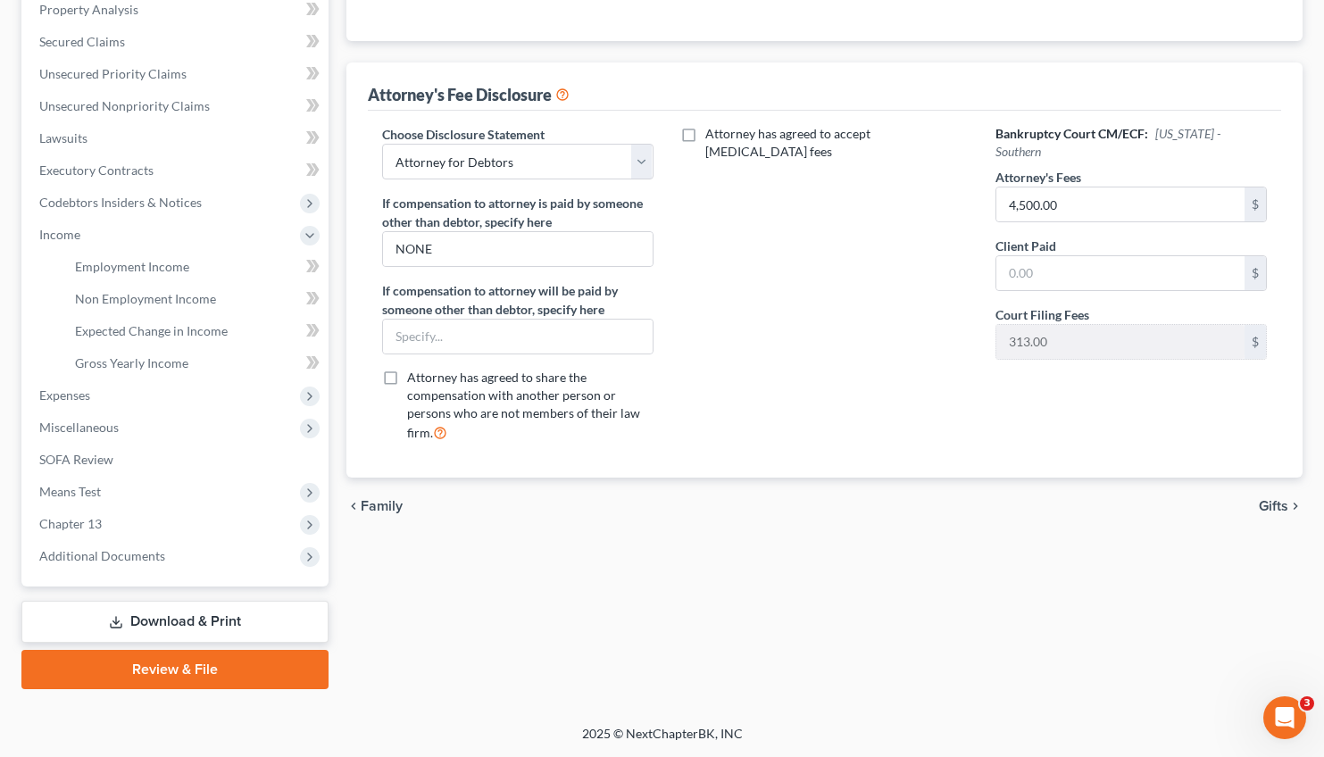
scroll to position [351, 0]
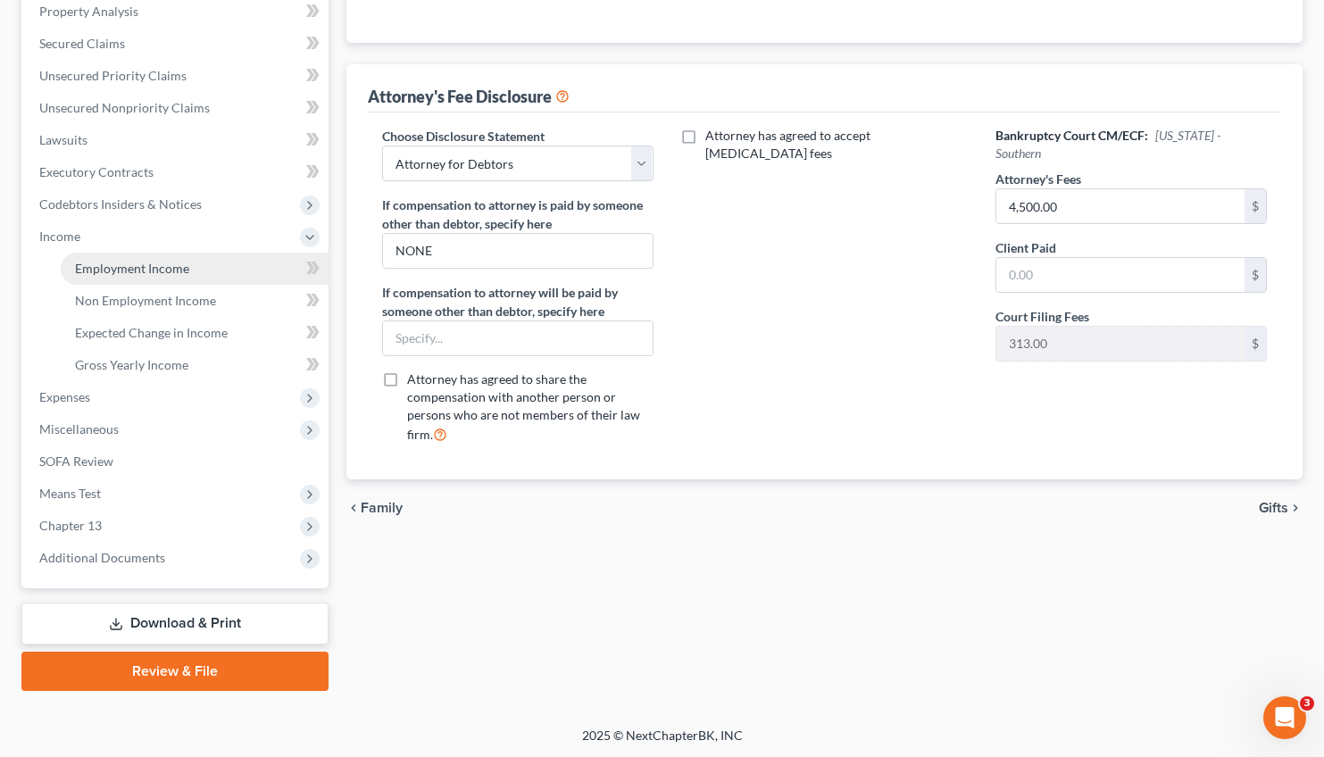
click at [131, 269] on span "Employment Income" at bounding box center [132, 268] width 114 height 15
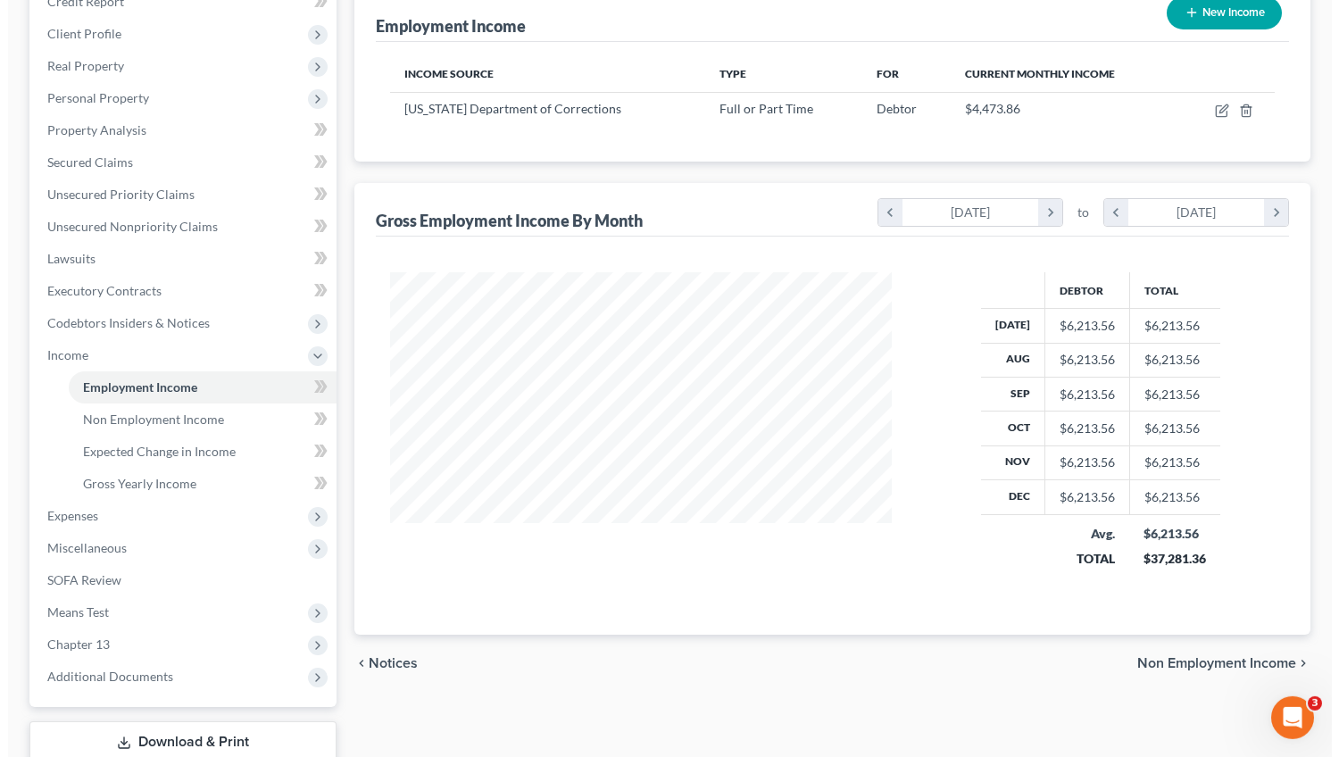
scroll to position [222, 0]
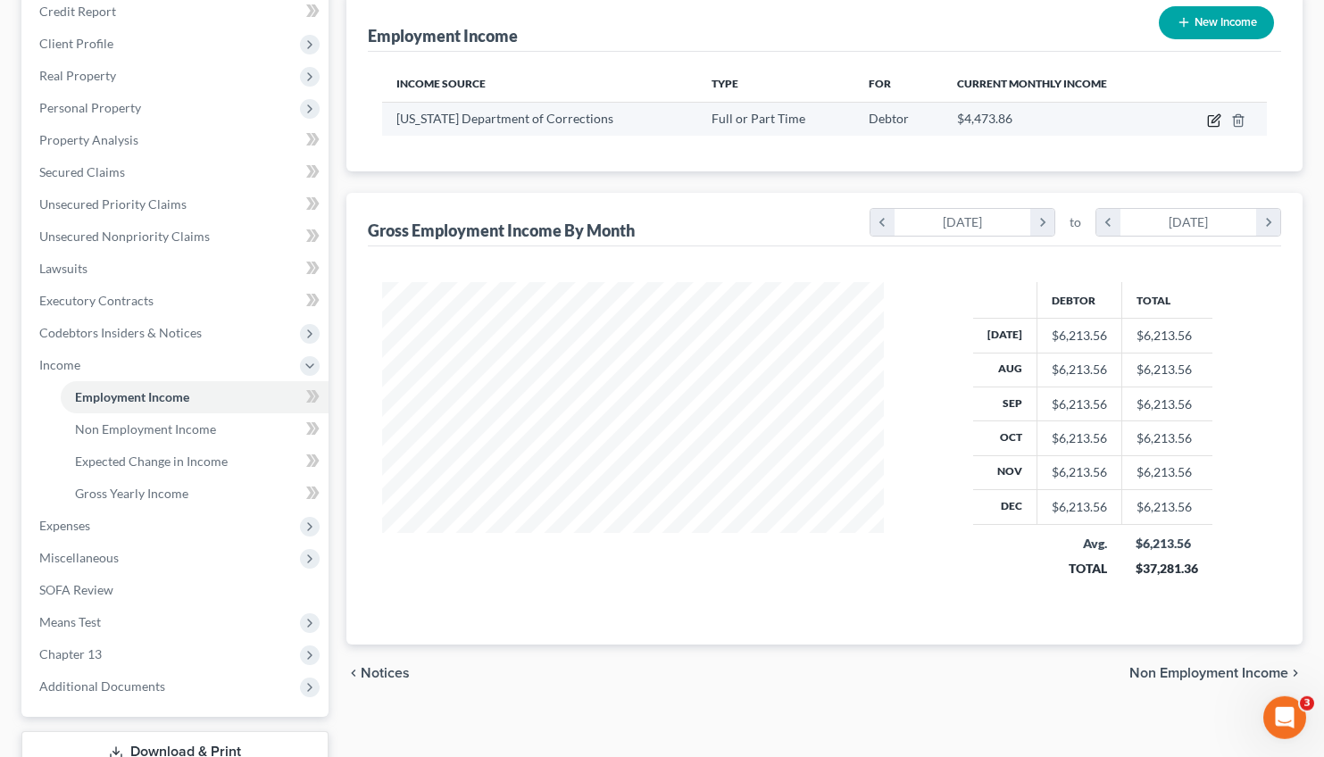
click at [1214, 119] on icon "button" at bounding box center [1215, 118] width 8 height 8
select select "0"
select select "10"
select select "0"
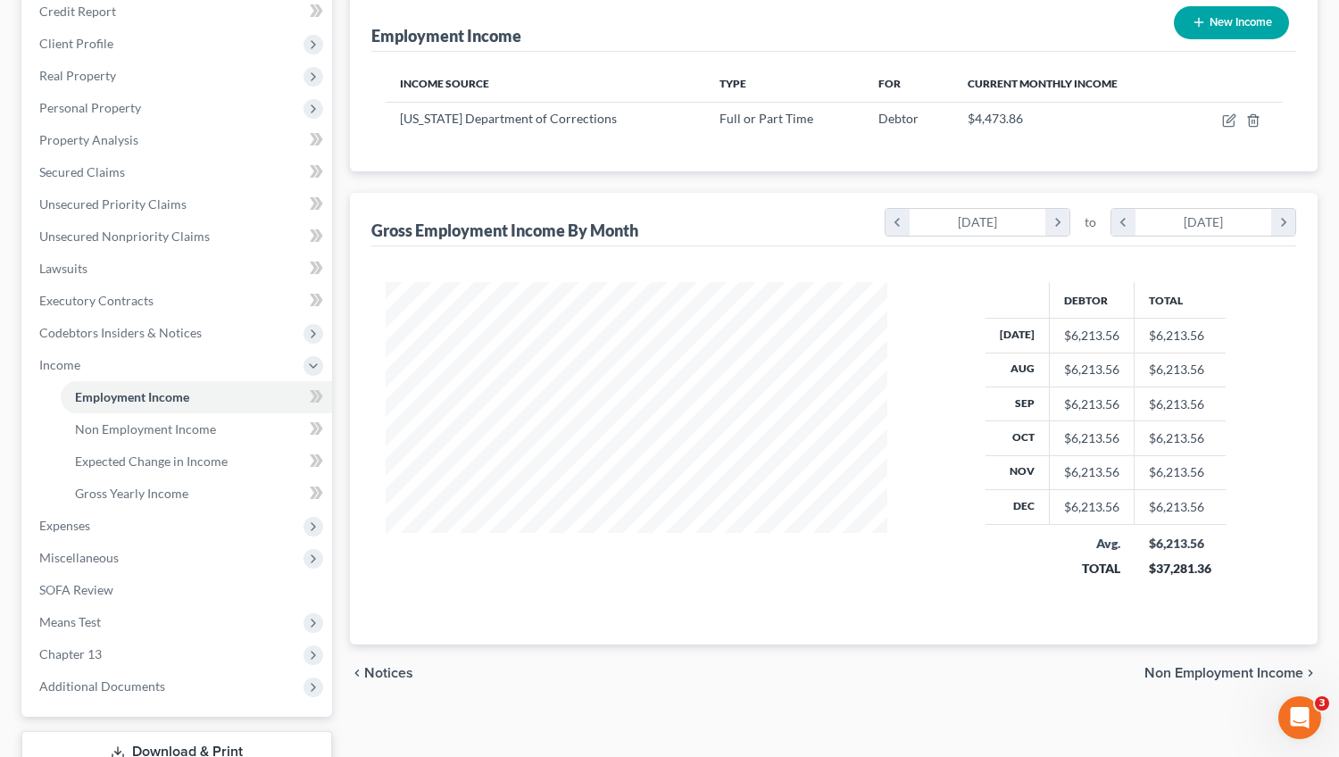
scroll to position [320, 544]
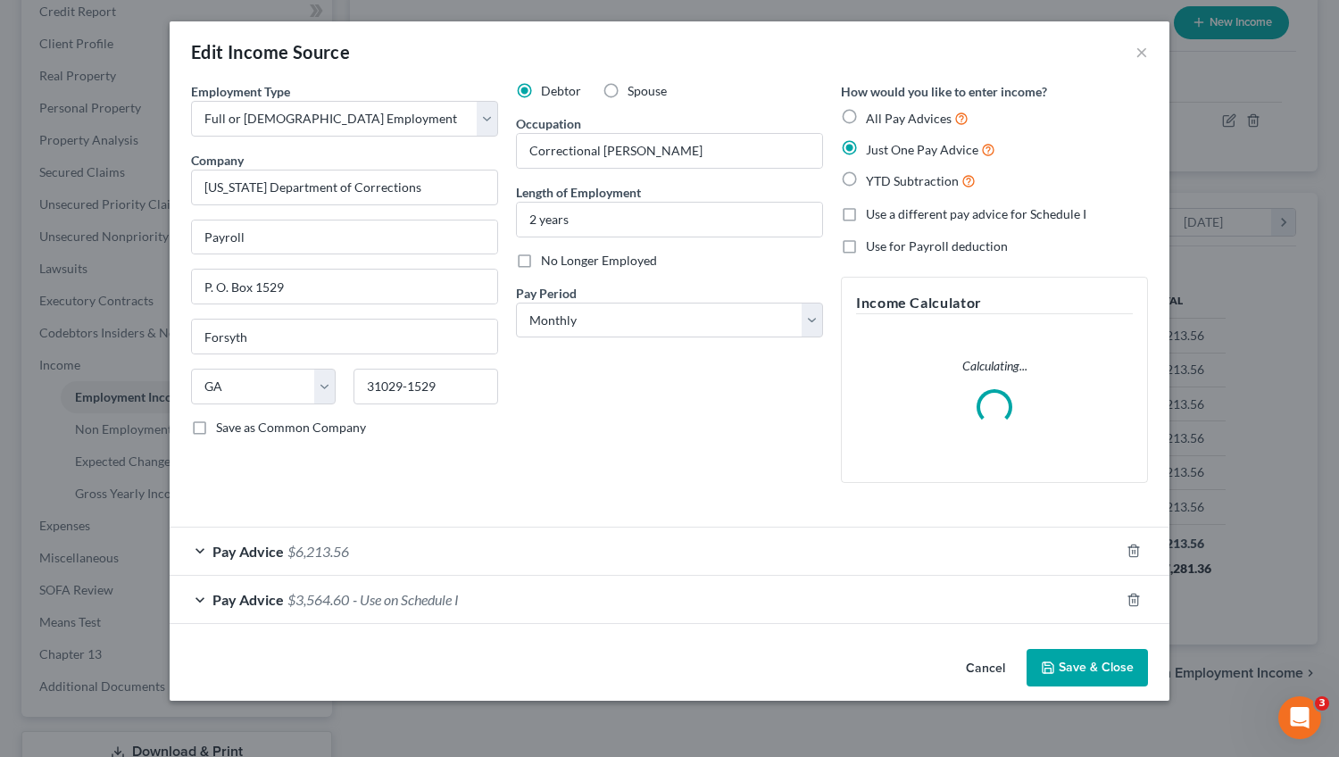
click at [308, 602] on span "$3,564.60" at bounding box center [318, 599] width 62 height 17
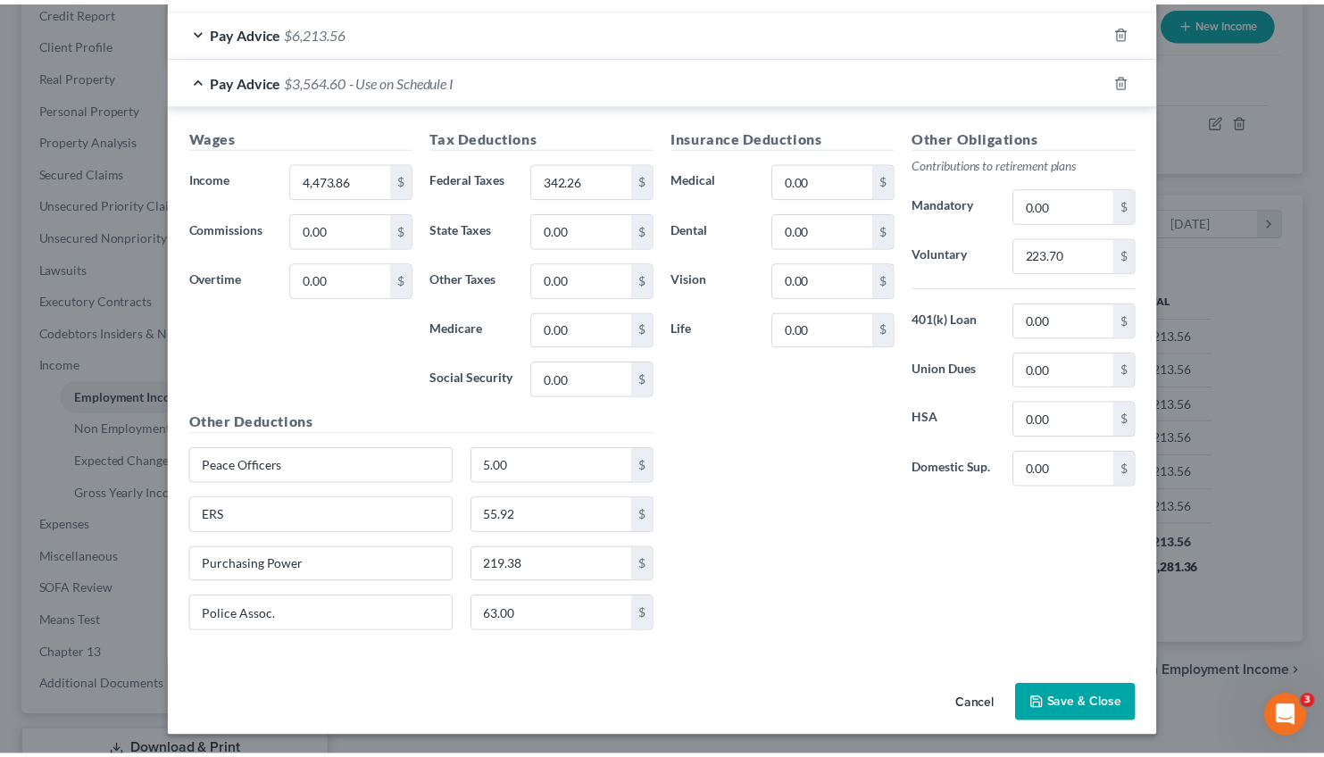
scroll to position [503, 0]
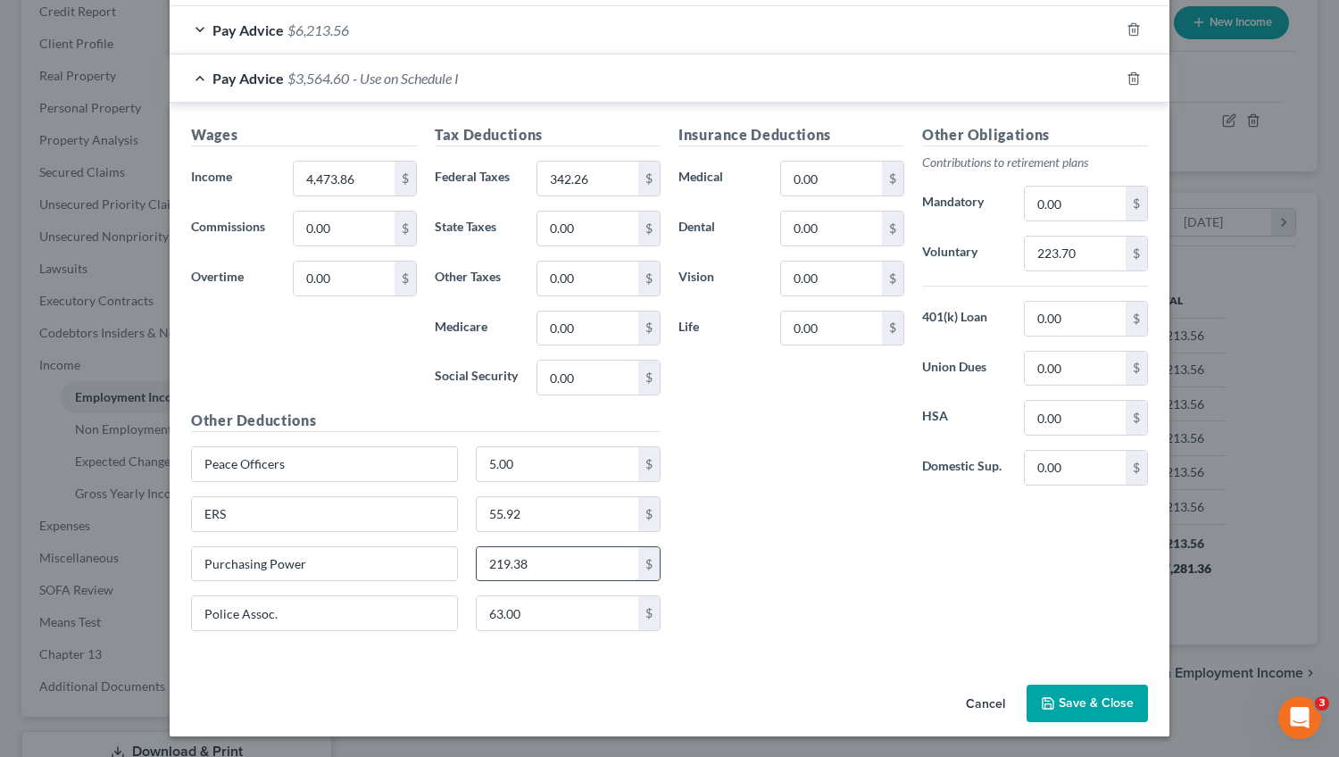
drag, startPoint x: 538, startPoint y: 561, endPoint x: 560, endPoint y: 558, distance: 21.7
click at [560, 557] on input "219.38" at bounding box center [558, 564] width 162 height 34
drag, startPoint x: 313, startPoint y: 573, endPoint x: 144, endPoint y: 565, distance: 169.8
click at [192, 564] on input "Purchasing Power" at bounding box center [324, 564] width 265 height 34
click at [144, 564] on div "Edit Income Source × Employment Type * Select Full or [DEMOGRAPHIC_DATA] Employ…" at bounding box center [669, 378] width 1339 height 757
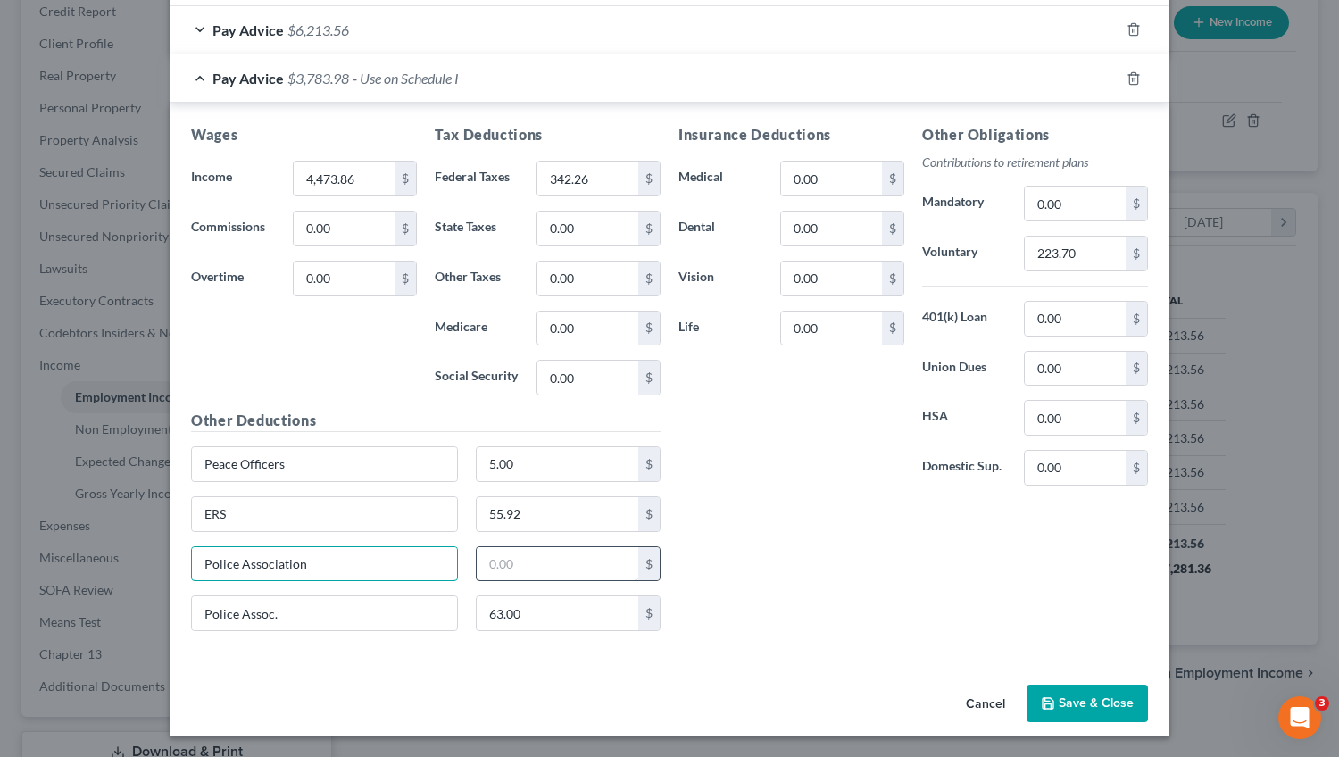
type input "Police Association"
click at [520, 558] on input "text" at bounding box center [558, 564] width 162 height 34
type input "63.00"
drag, startPoint x: 528, startPoint y: 616, endPoint x: 565, endPoint y: 614, distance: 36.6
click at [565, 613] on input "63.00" at bounding box center [558, 613] width 162 height 34
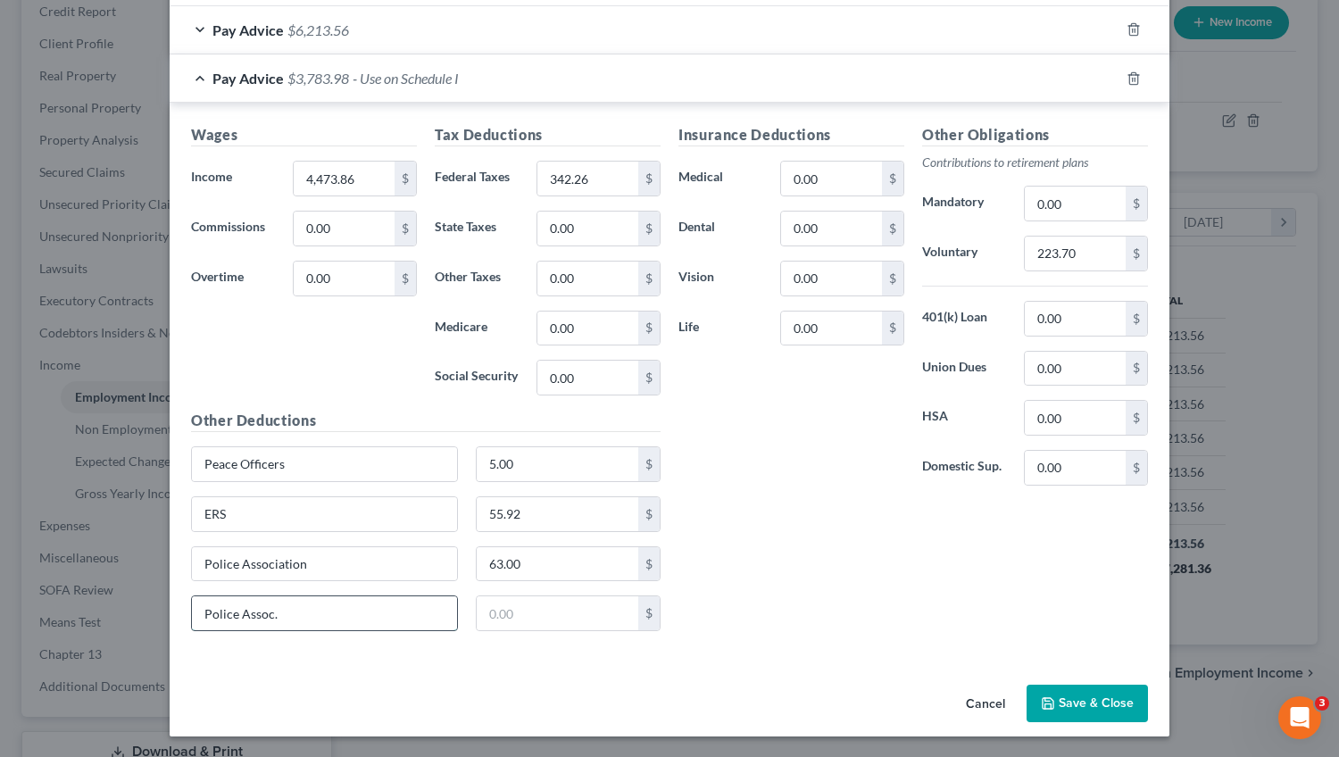
drag, startPoint x: 281, startPoint y: 620, endPoint x: 147, endPoint y: 613, distance: 134.1
click at [192, 613] on input "Police Assoc." at bounding box center [324, 613] width 265 height 34
click at [1059, 713] on button "Save & Close" at bounding box center [1087, 703] width 121 height 37
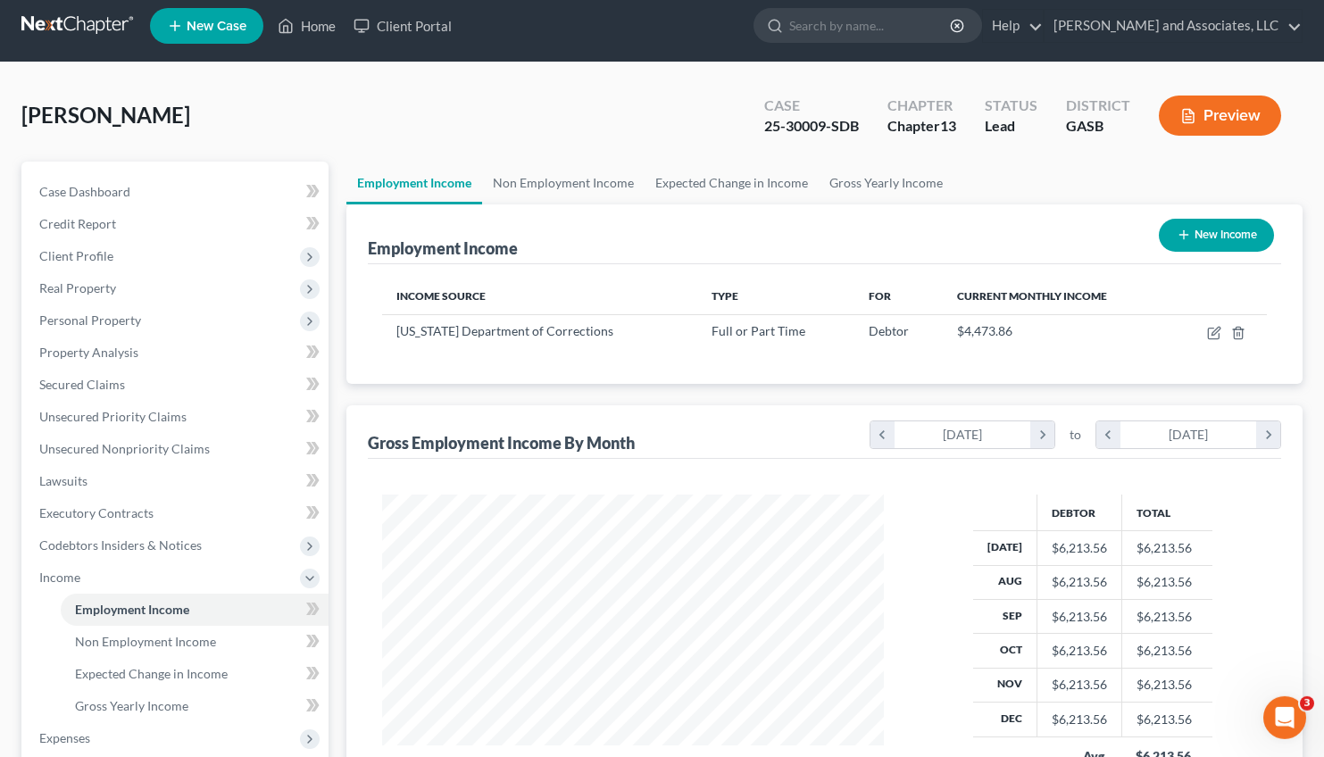
scroll to position [0, 0]
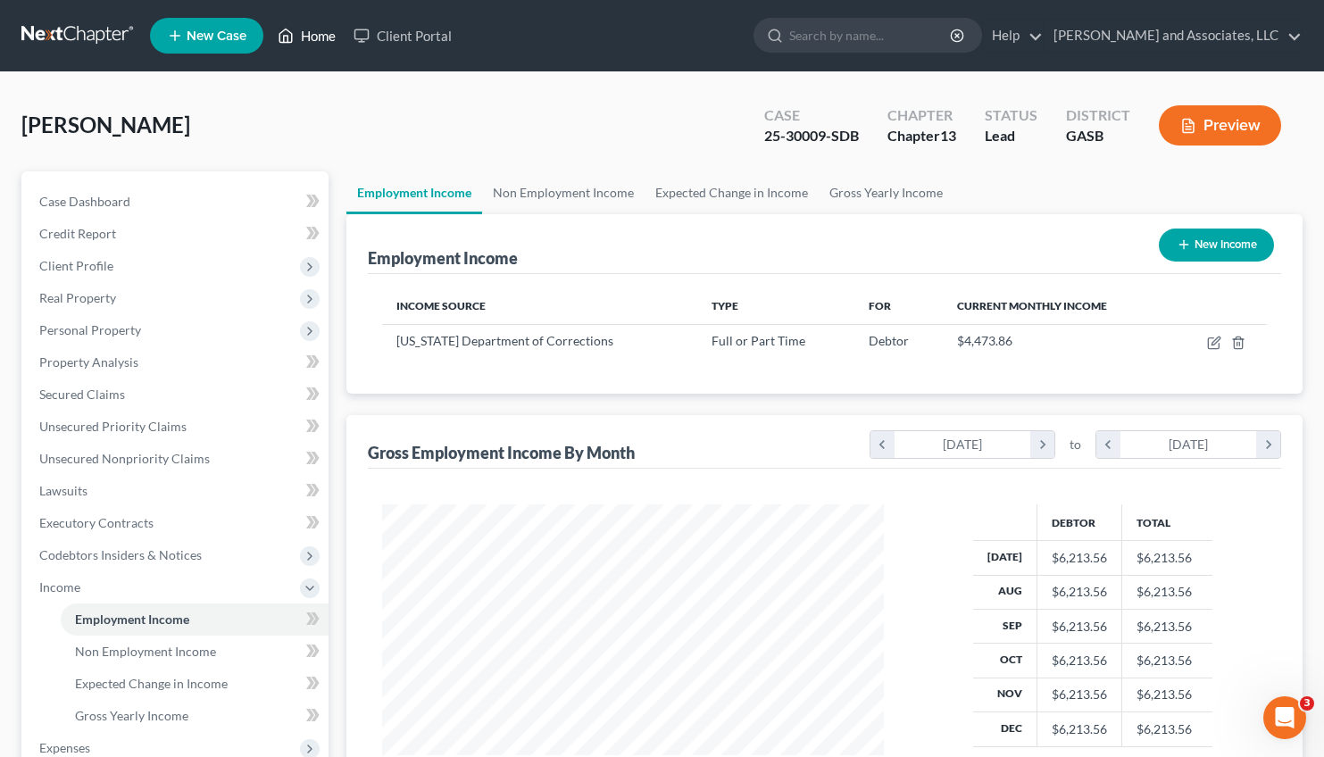
click at [320, 36] on link "Home" at bounding box center [307, 36] width 76 height 32
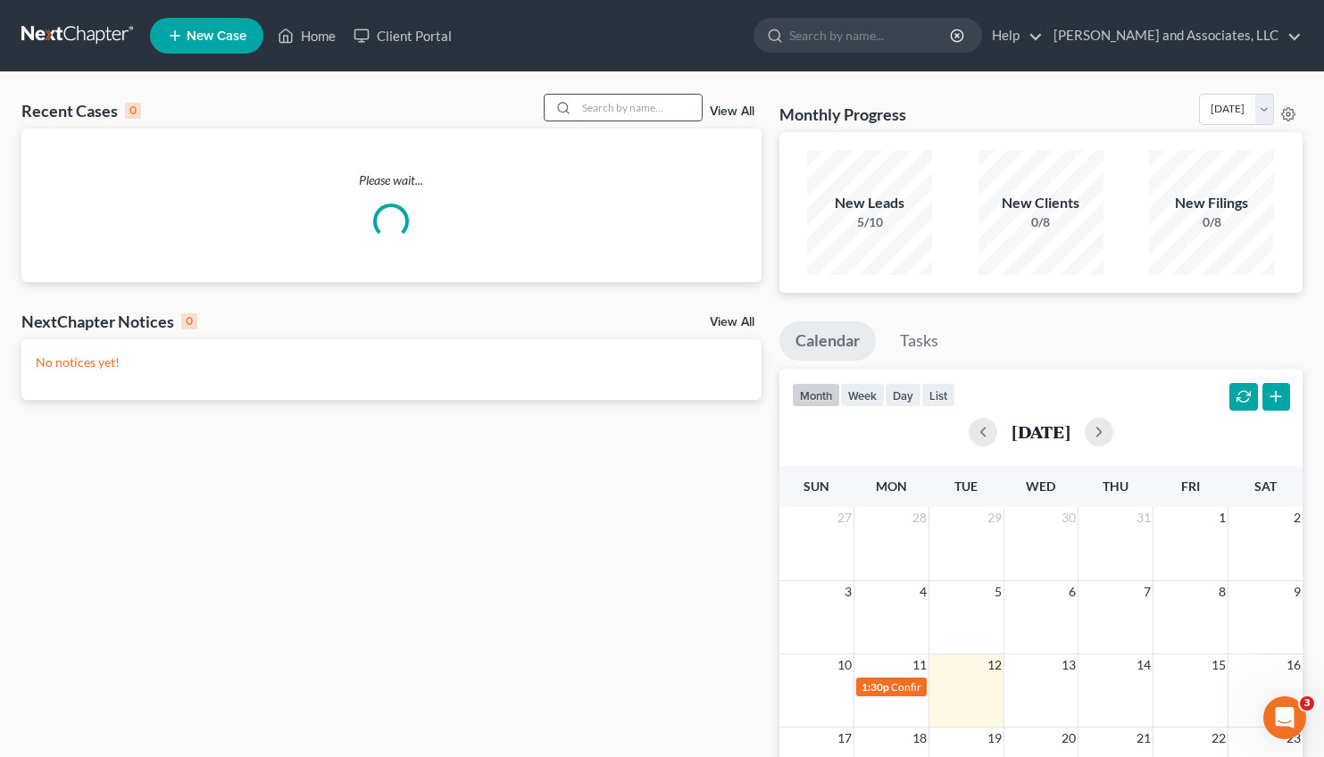
click at [605, 112] on input "search" at bounding box center [639, 108] width 125 height 26
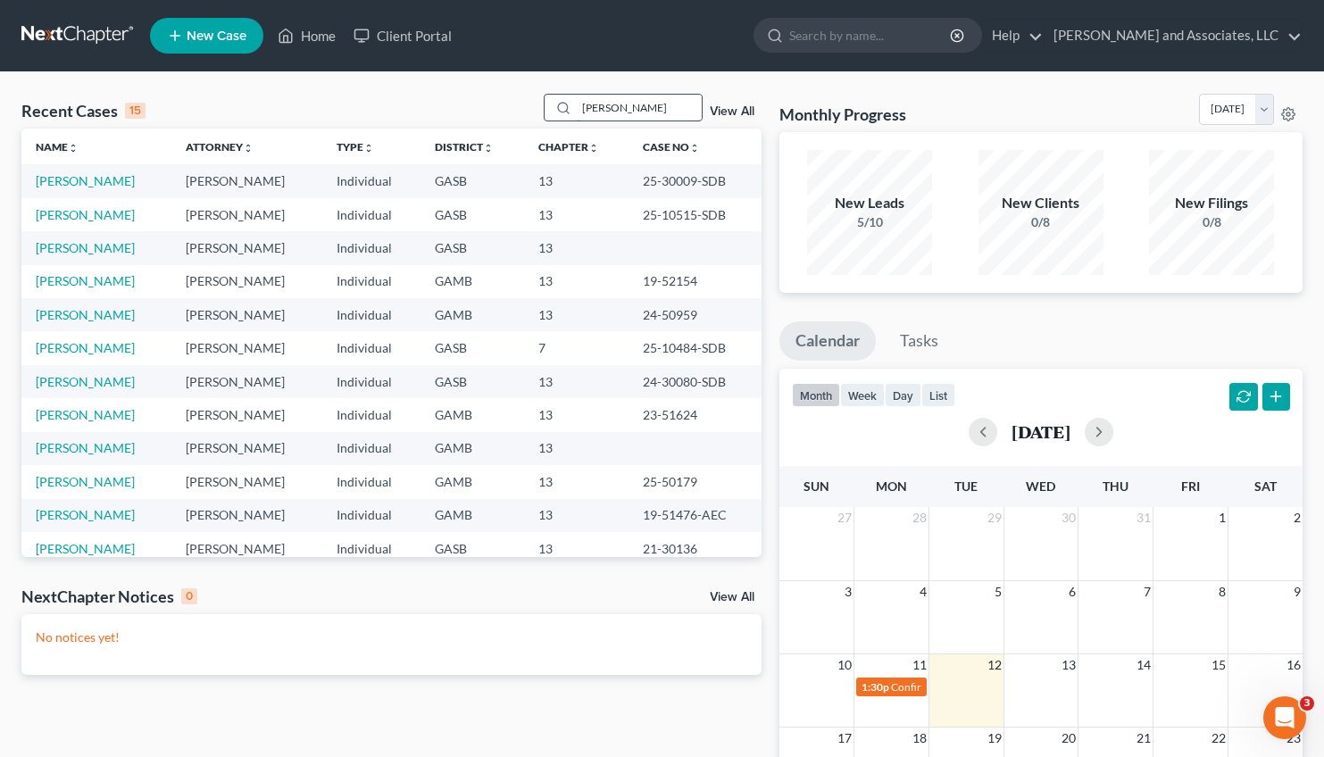
type input "[PERSON_NAME]"
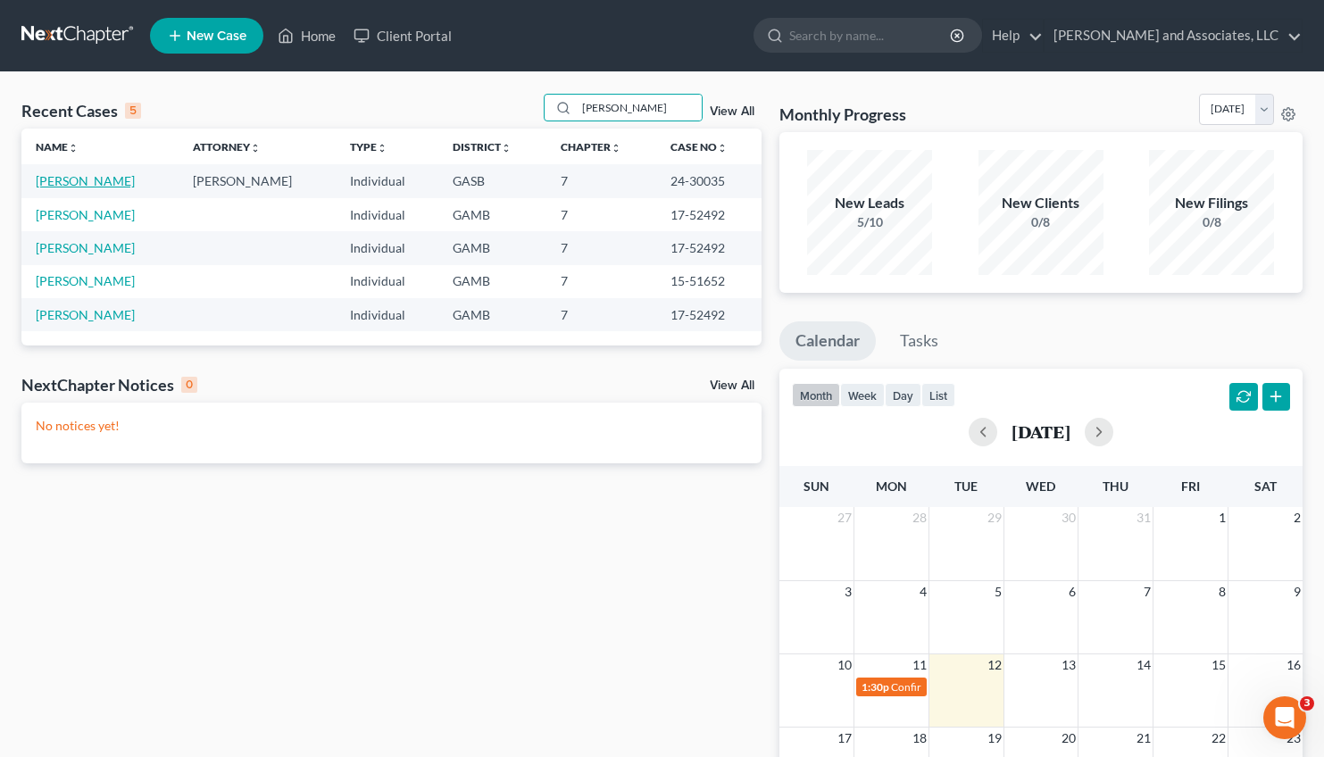
click at [81, 182] on link "[PERSON_NAME]" at bounding box center [85, 180] width 99 height 15
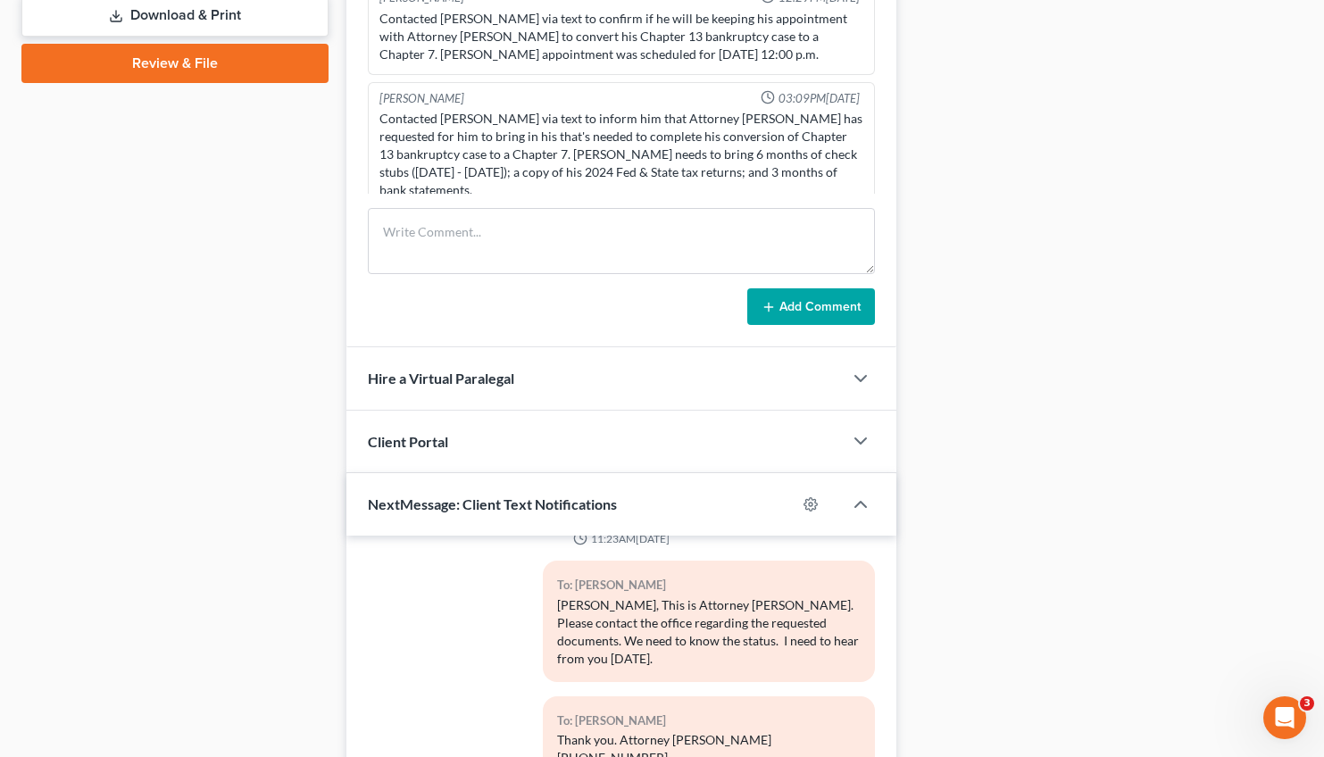
scroll to position [1044, 0]
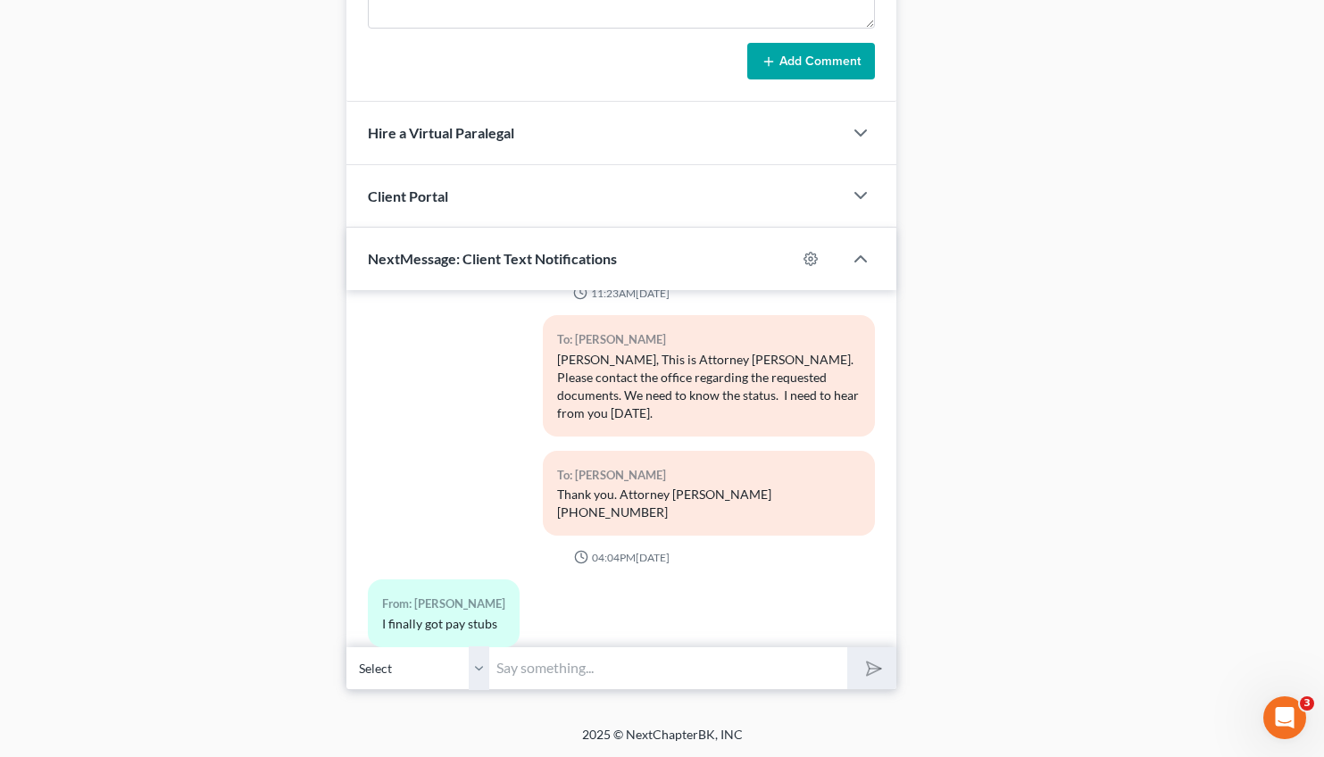
click at [558, 668] on input "text" at bounding box center [668, 668] width 358 height 44
drag, startPoint x: 718, startPoint y: 669, endPoint x: 575, endPoint y: 678, distance: 143.1
click at [575, 678] on input "[PERSON_NAME], Please advise how much income you had for [DATE] (working for yo…" at bounding box center [668, 668] width 358 height 44
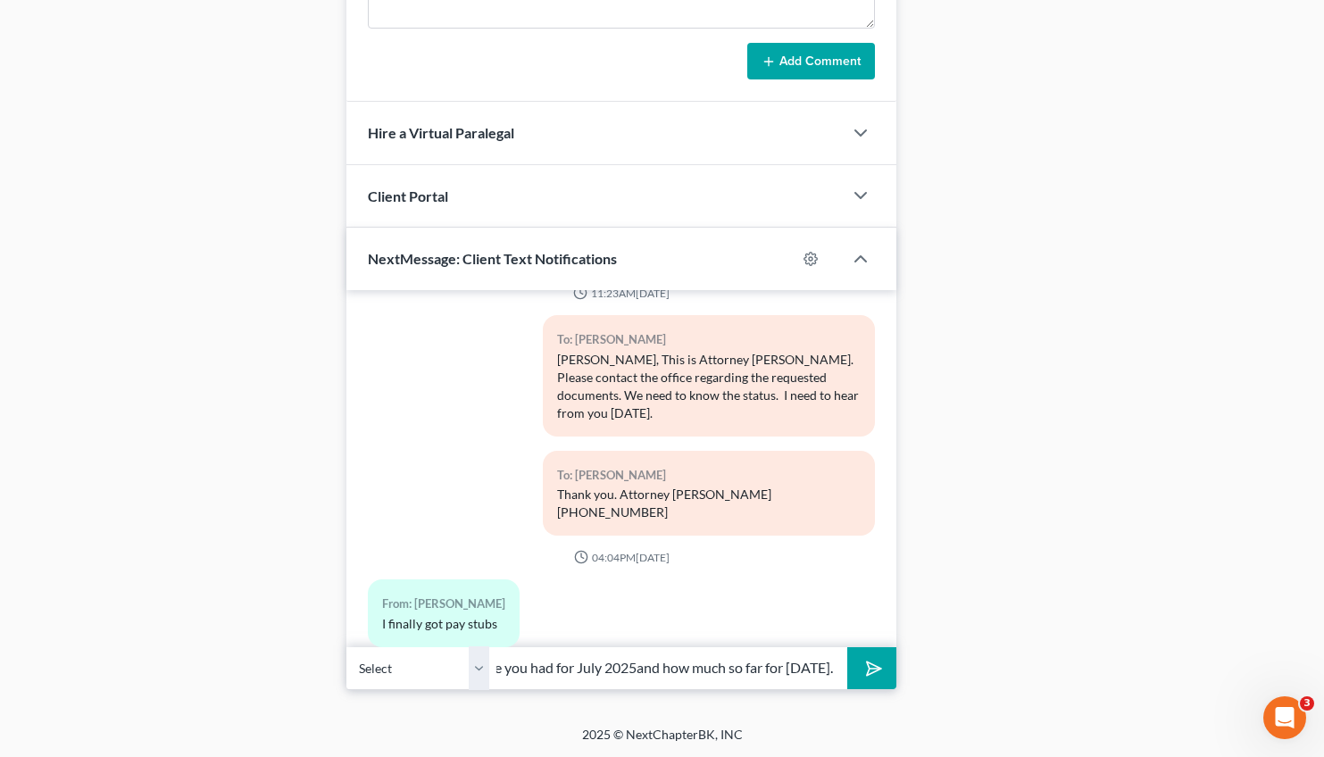
click at [537, 669] on input "[PERSON_NAME], Please advise how much income you had for July 2025and how much …" at bounding box center [668, 668] width 358 height 44
click at [515, 669] on input "[PERSON_NAME], Please advise how much income you had for July 2025and how much …" at bounding box center [668, 668] width 358 height 44
click at [588, 664] on input "[PERSON_NAME], Please advise how much income you had for July 2025and how much …" at bounding box center [668, 668] width 358 height 44
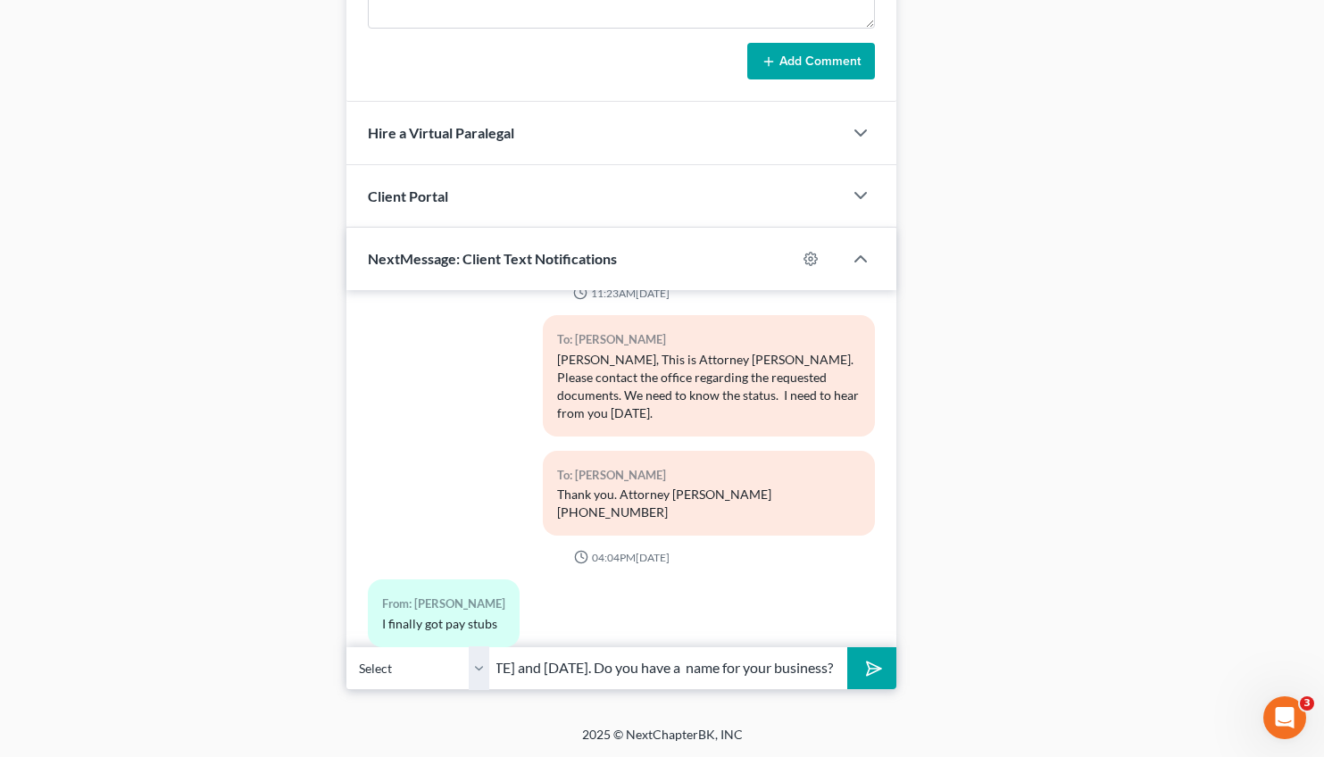
type input "[PERSON_NAME], Please advise how much income you made working for yourself [DAT…"
click at [875, 663] on polygon "submit" at bounding box center [870, 668] width 21 height 21
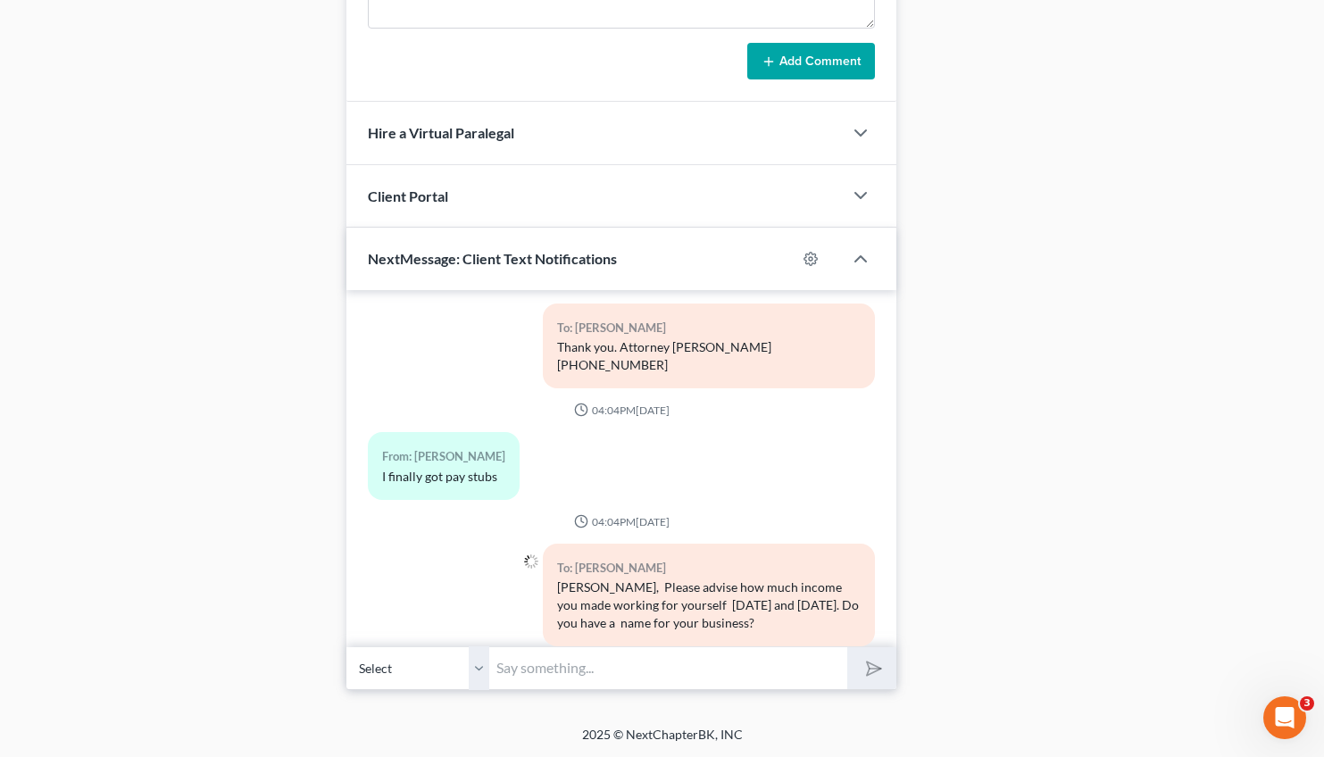
click at [573, 655] on input "text" at bounding box center [668, 668] width 358 height 44
